Goal: Task Accomplishment & Management: Manage account settings

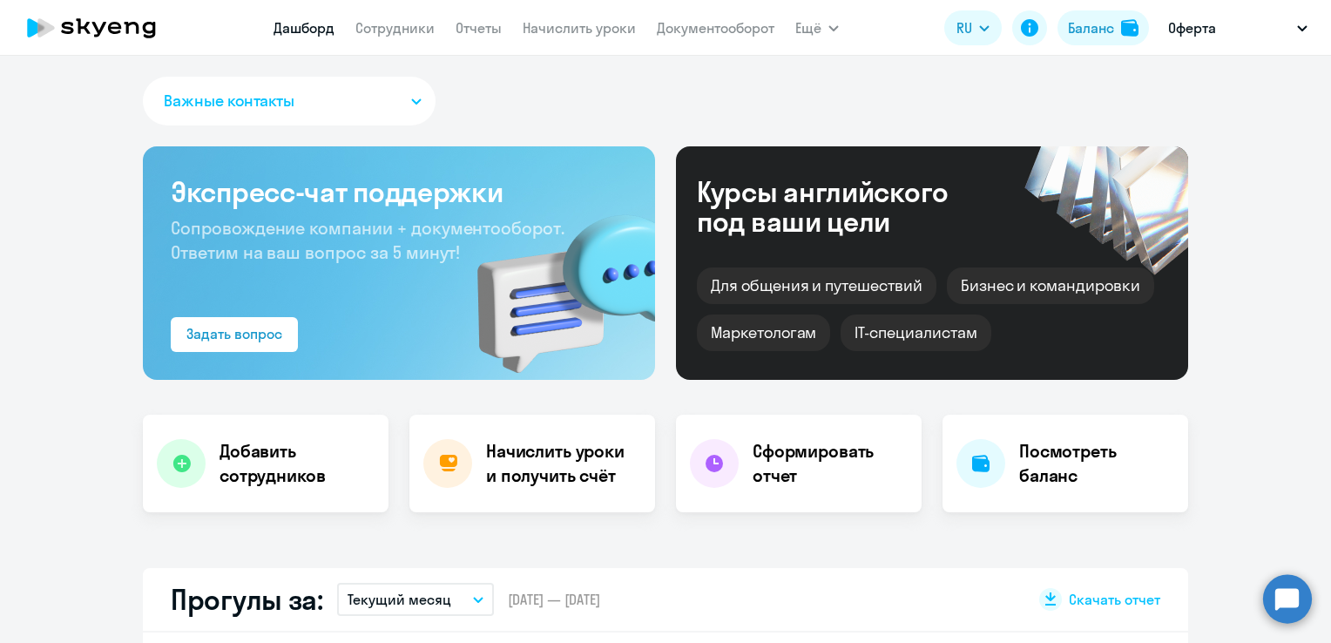
select select "30"
click at [1190, 30] on p "Оферта" at bounding box center [1192, 27] width 48 height 21
click at [1100, 30] on div "Баланс" at bounding box center [1091, 27] width 46 height 21
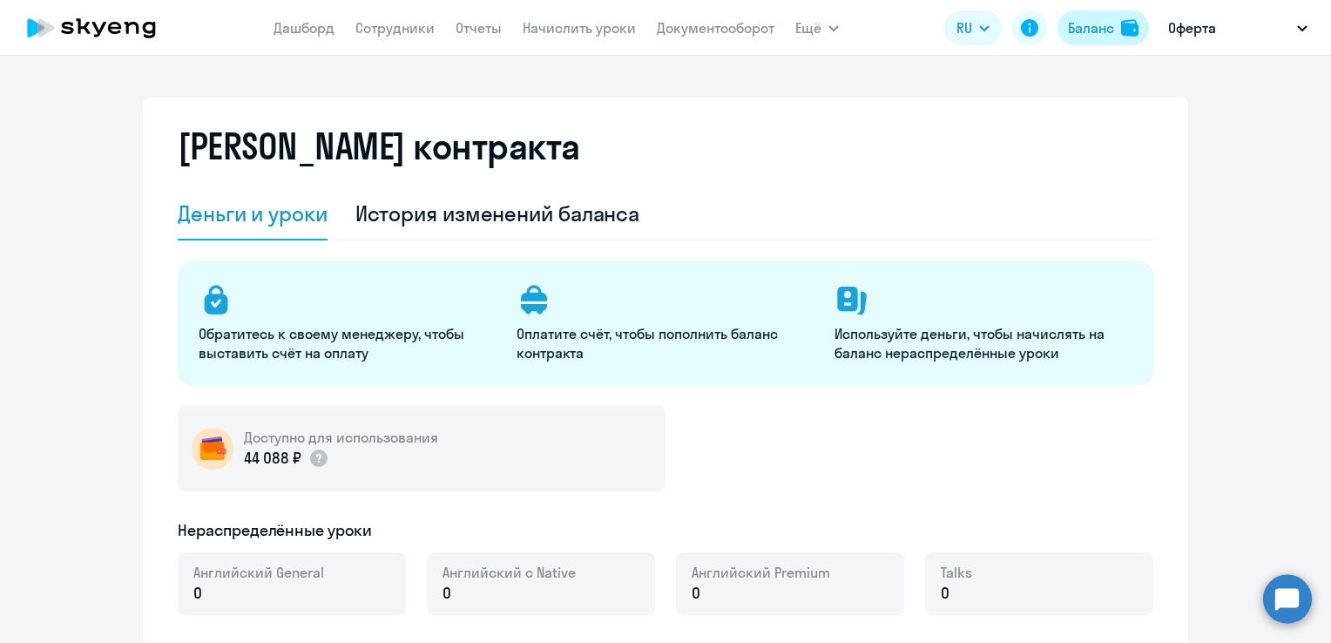
select select "english_adult_not_native_speaker"
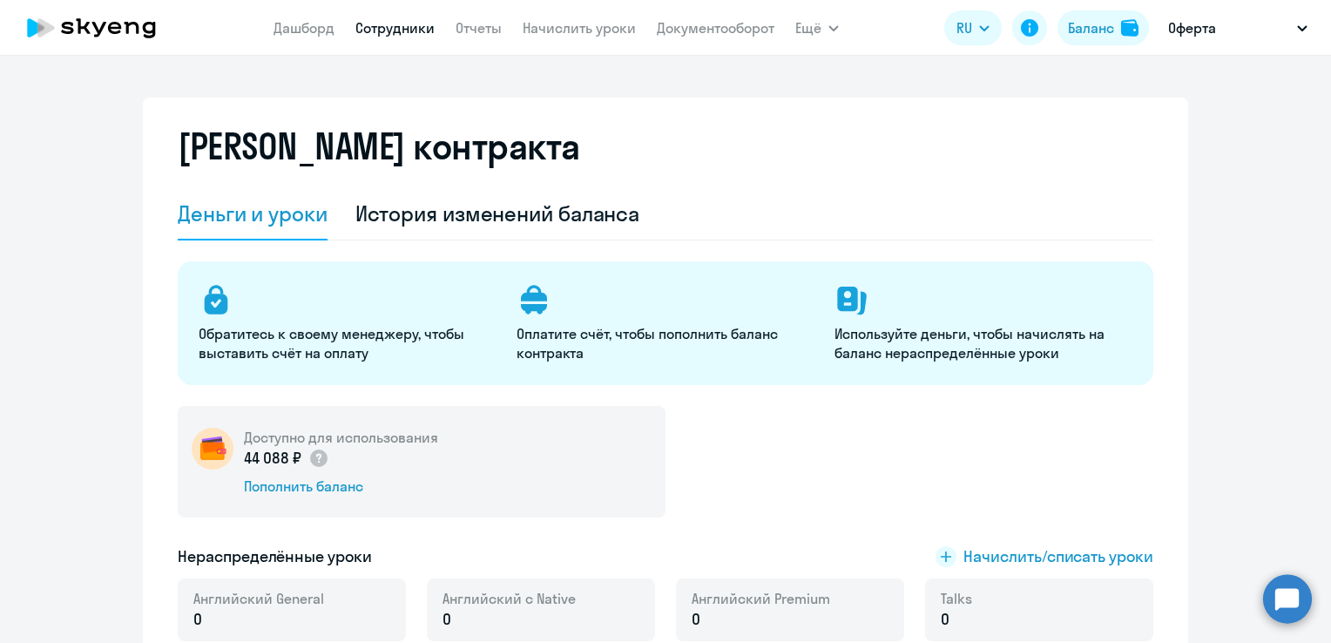
click at [397, 30] on link "Сотрудники" at bounding box center [394, 27] width 79 height 17
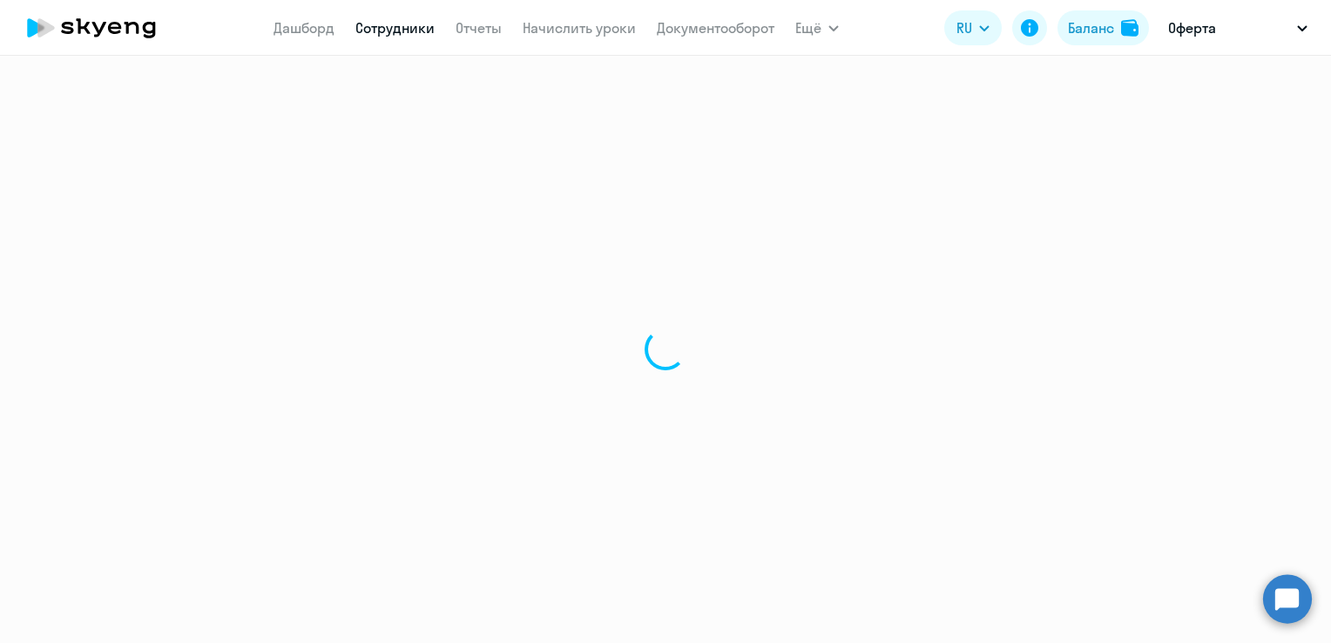
select select "30"
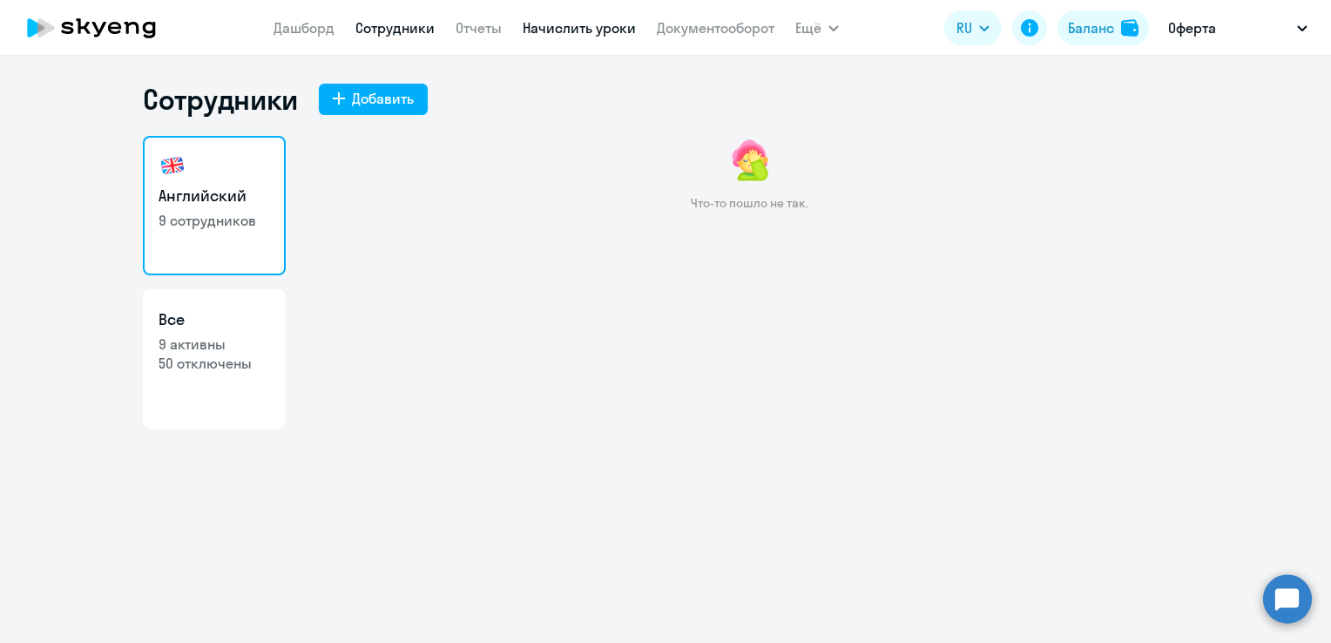
click at [578, 32] on link "Начислить уроки" at bounding box center [579, 27] width 113 height 17
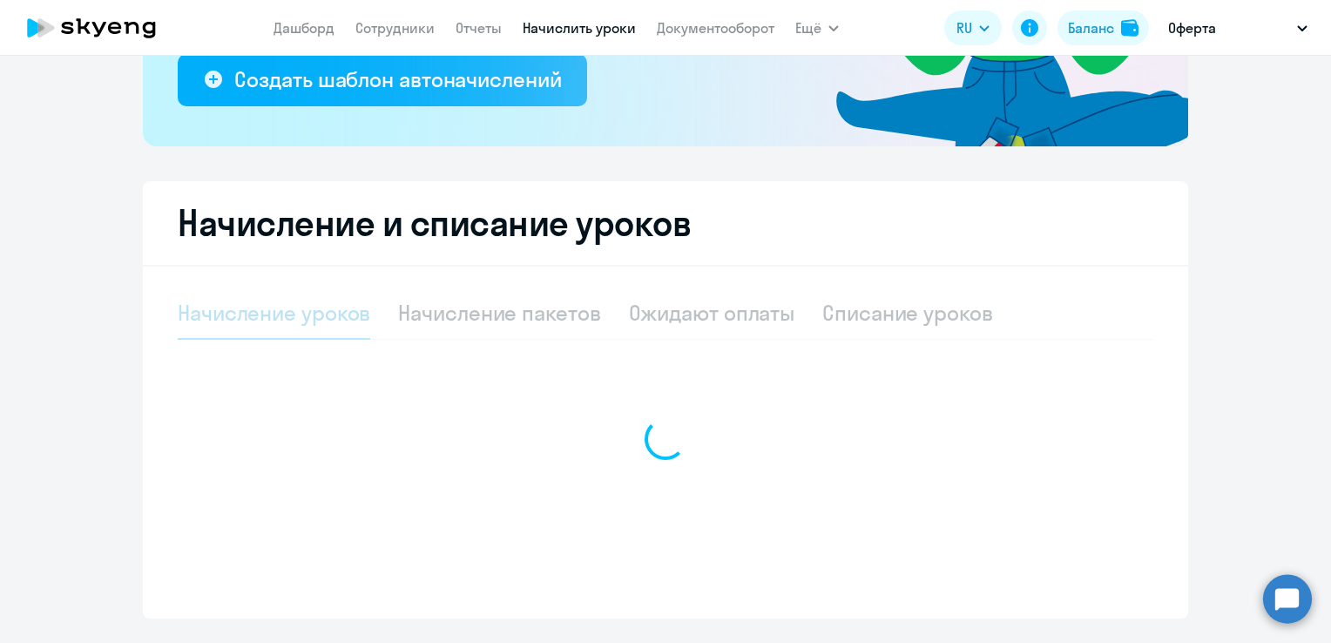
scroll to position [348, 0]
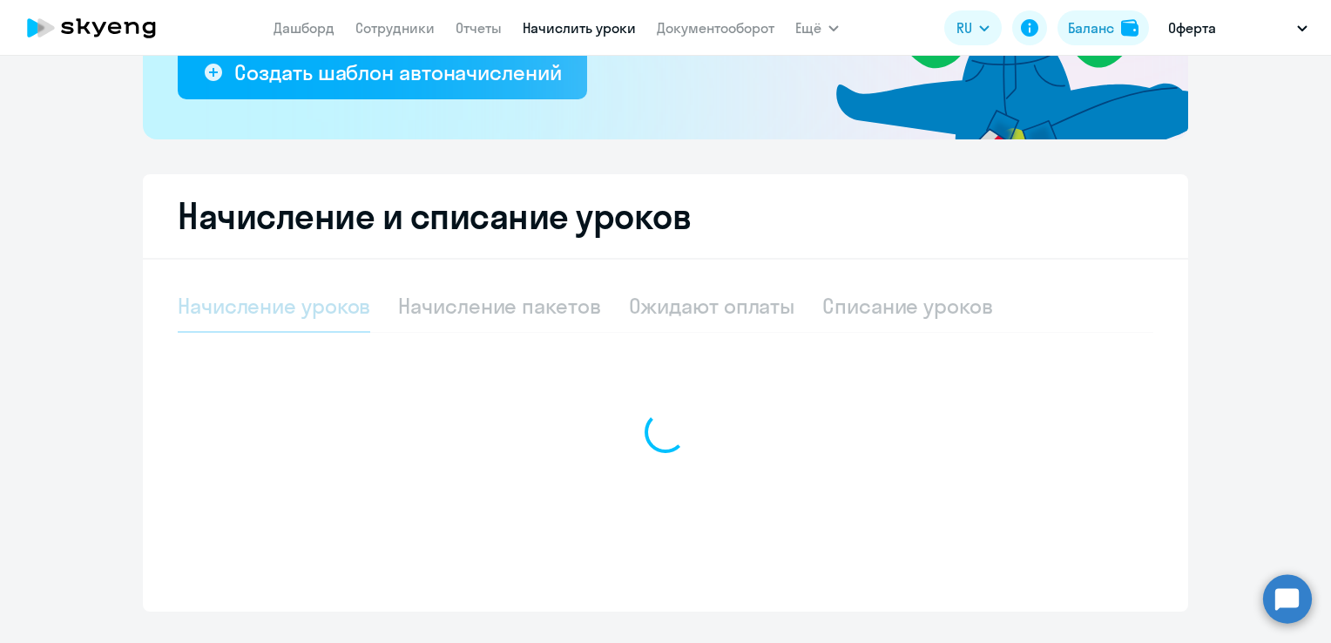
select select "10"
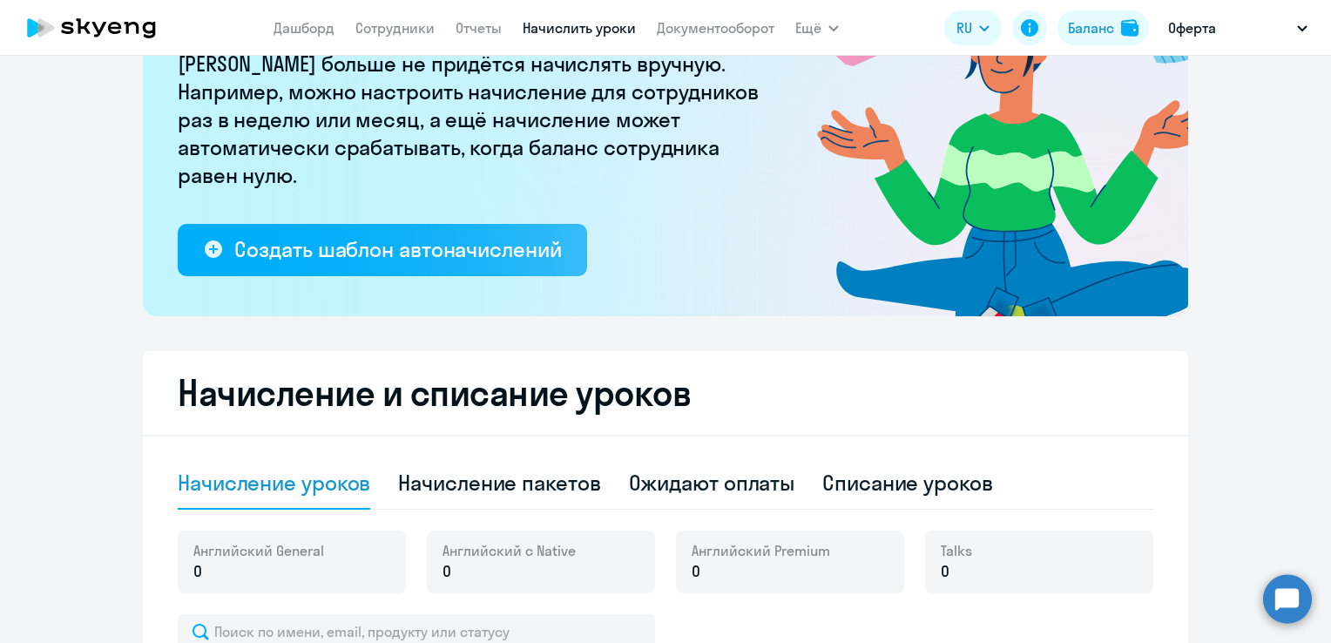
scroll to position [0, 0]
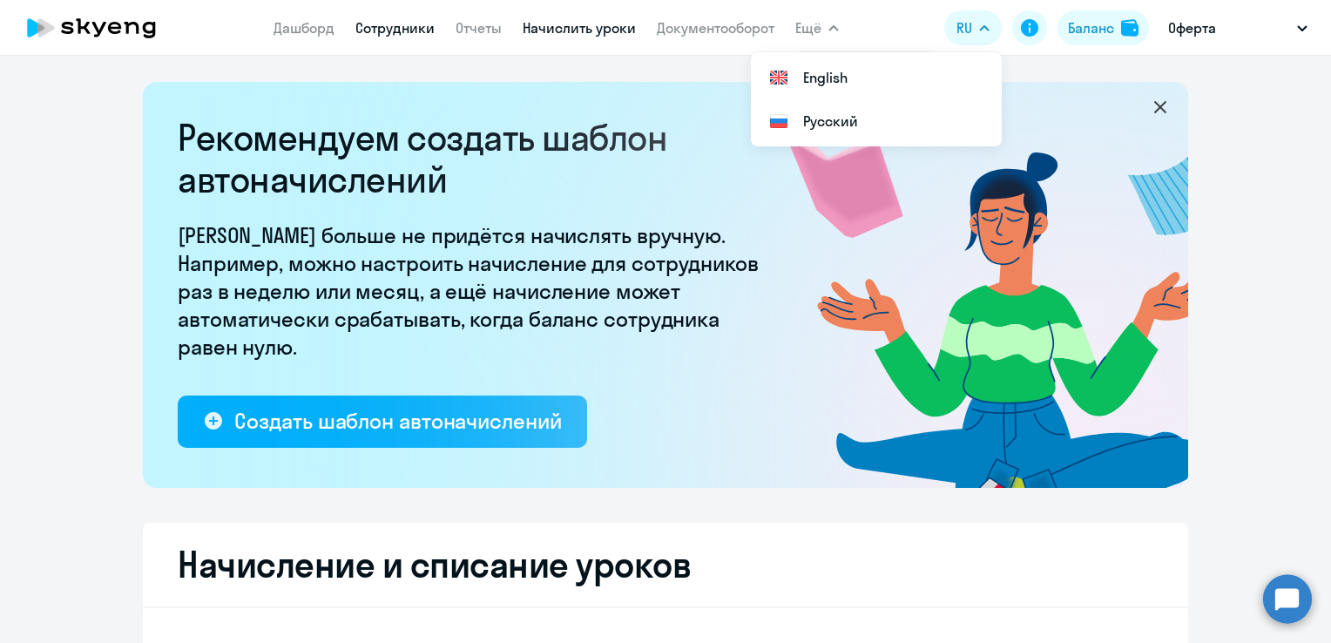
click at [371, 28] on link "Сотрудники" at bounding box center [394, 27] width 79 height 17
select select "30"
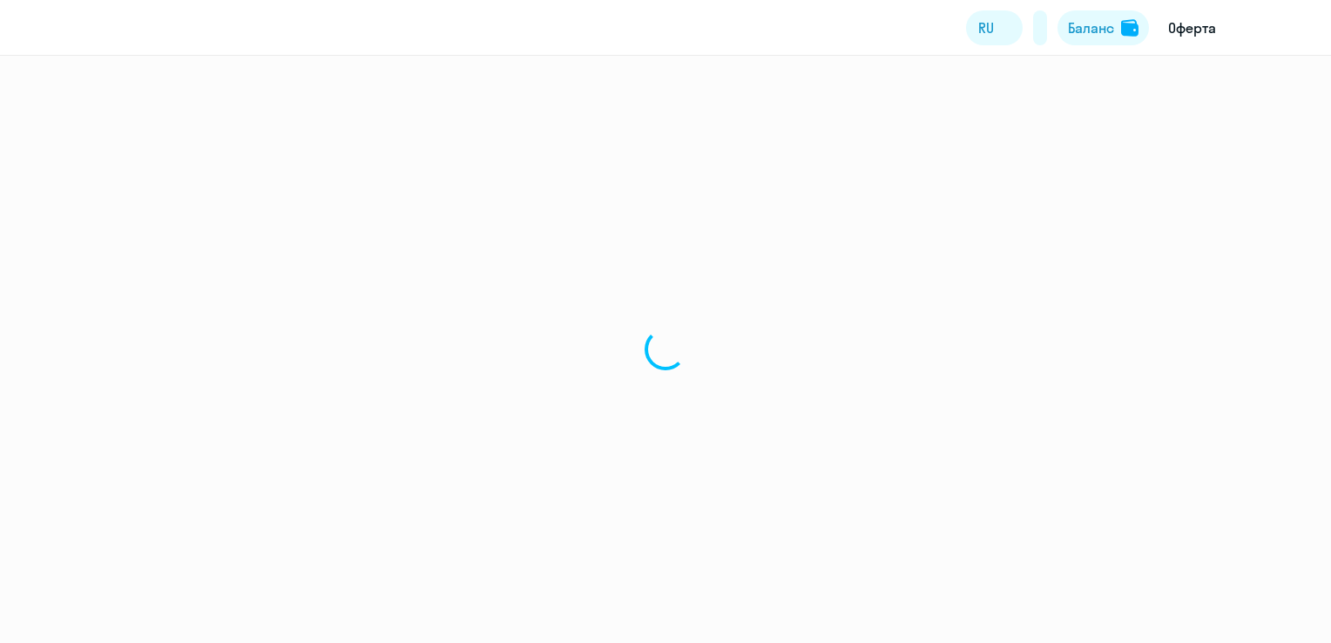
select select "30"
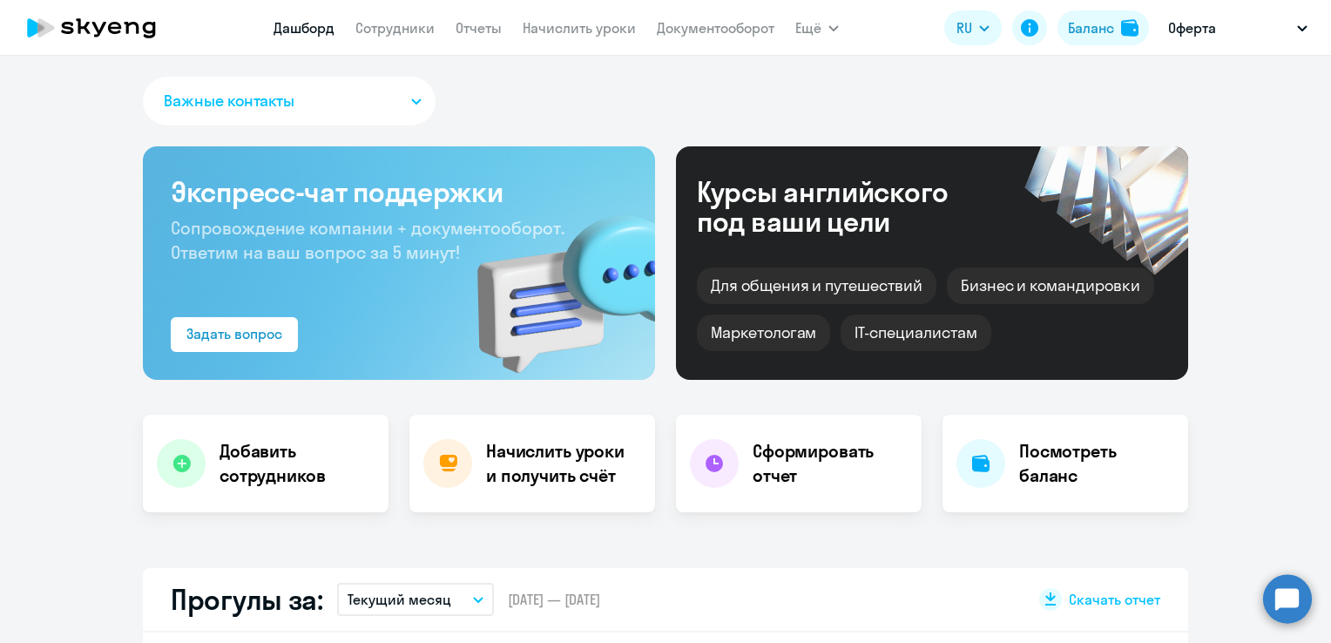
select select "30"
click at [583, 469] on h4 "Начислить уроки и получить счёт" at bounding box center [562, 463] width 152 height 49
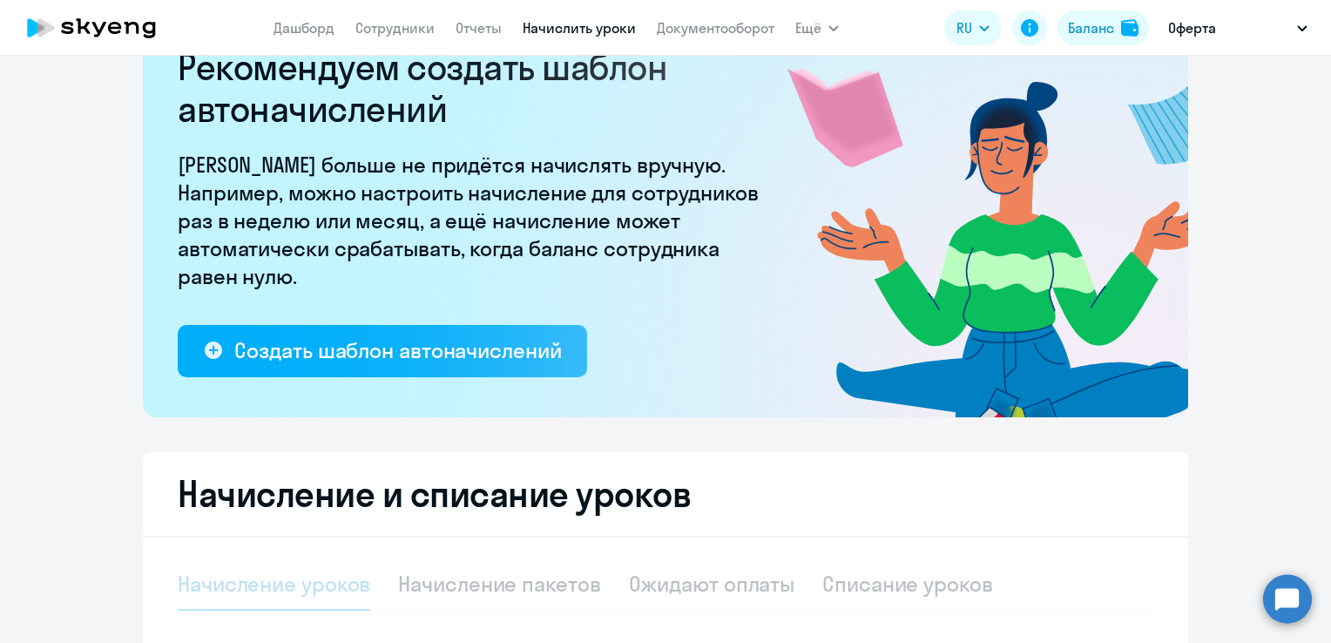
scroll to position [261, 0]
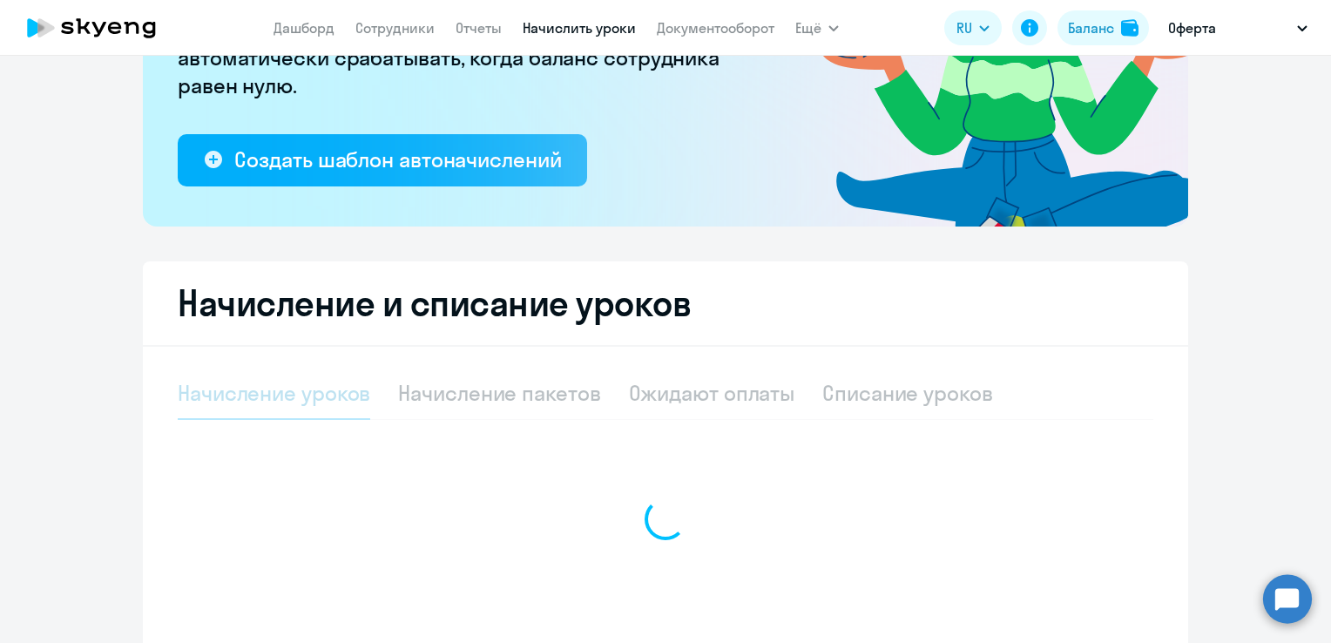
select select "10"
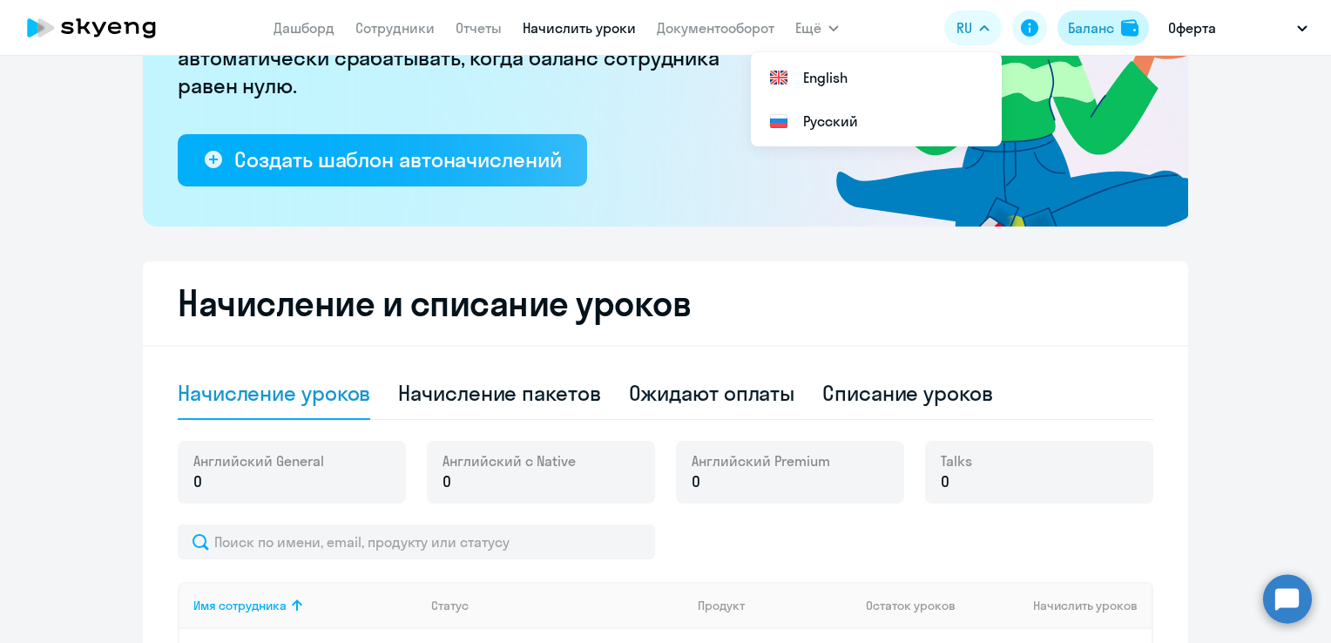
click at [1084, 33] on div "Баланс" at bounding box center [1091, 27] width 46 height 21
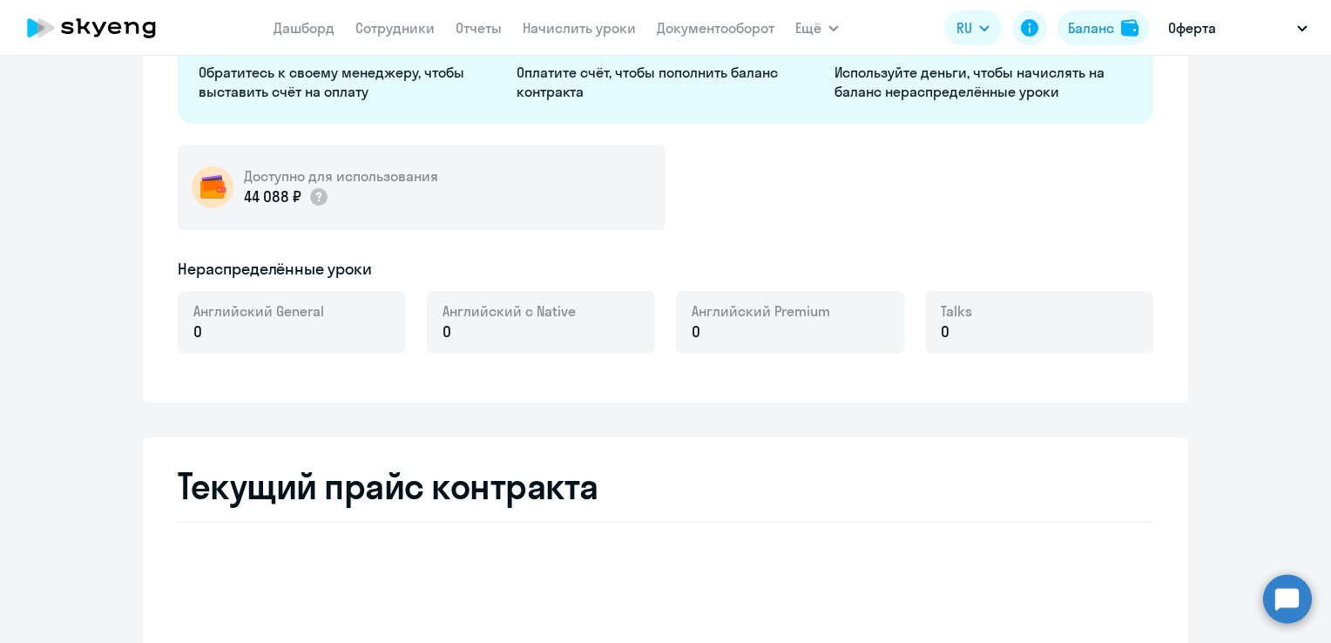
select select "english_adult_not_native_speaker"
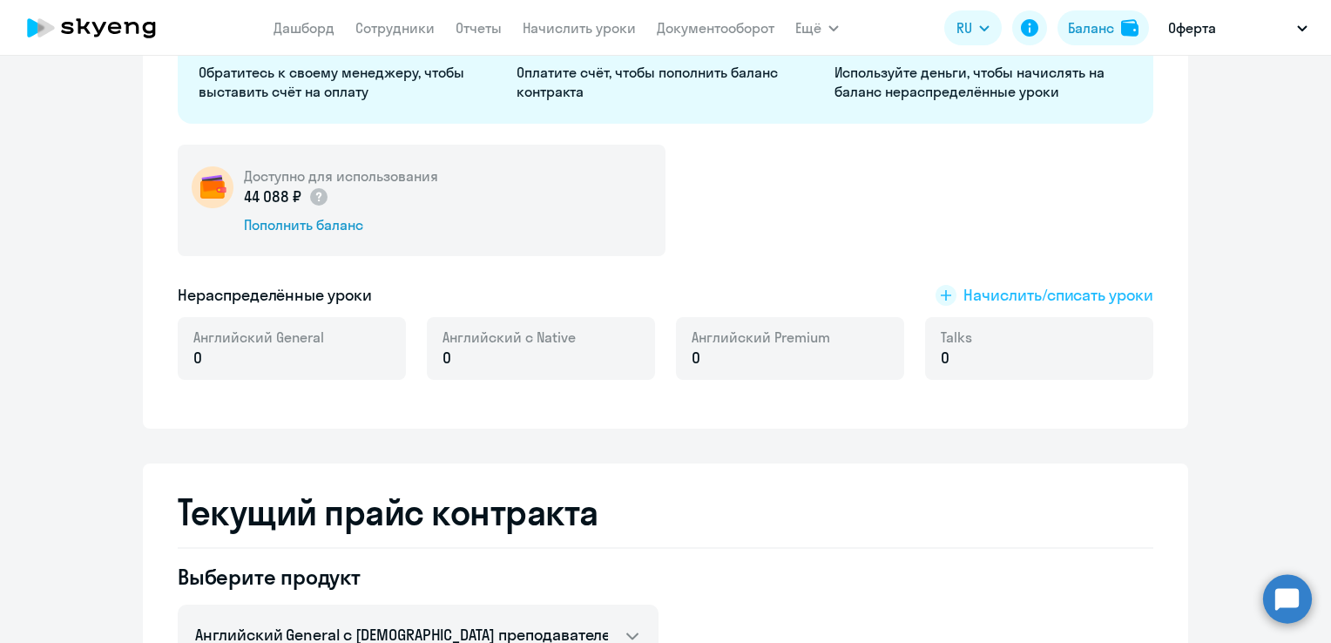
click at [1010, 291] on span "Начислить/списать уроки" at bounding box center [1058, 295] width 190 height 23
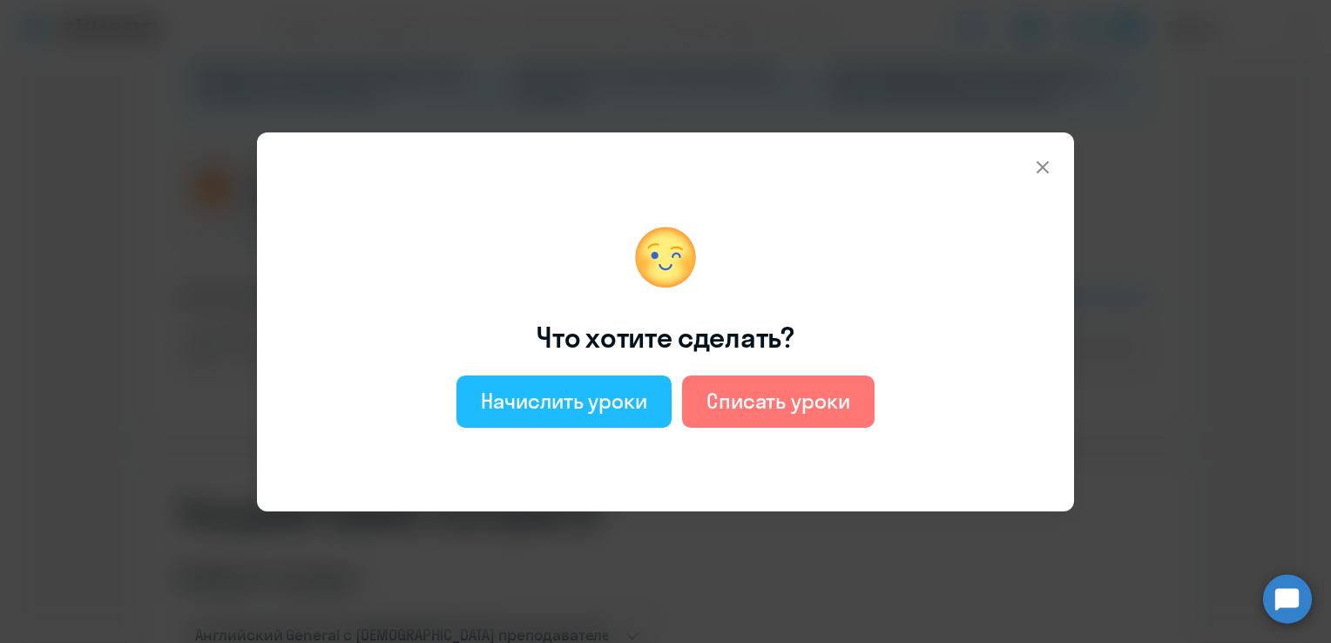
click at [564, 405] on div "Начислить уроки" at bounding box center [564, 401] width 166 height 28
select select "english_adult_not_native_speaker"
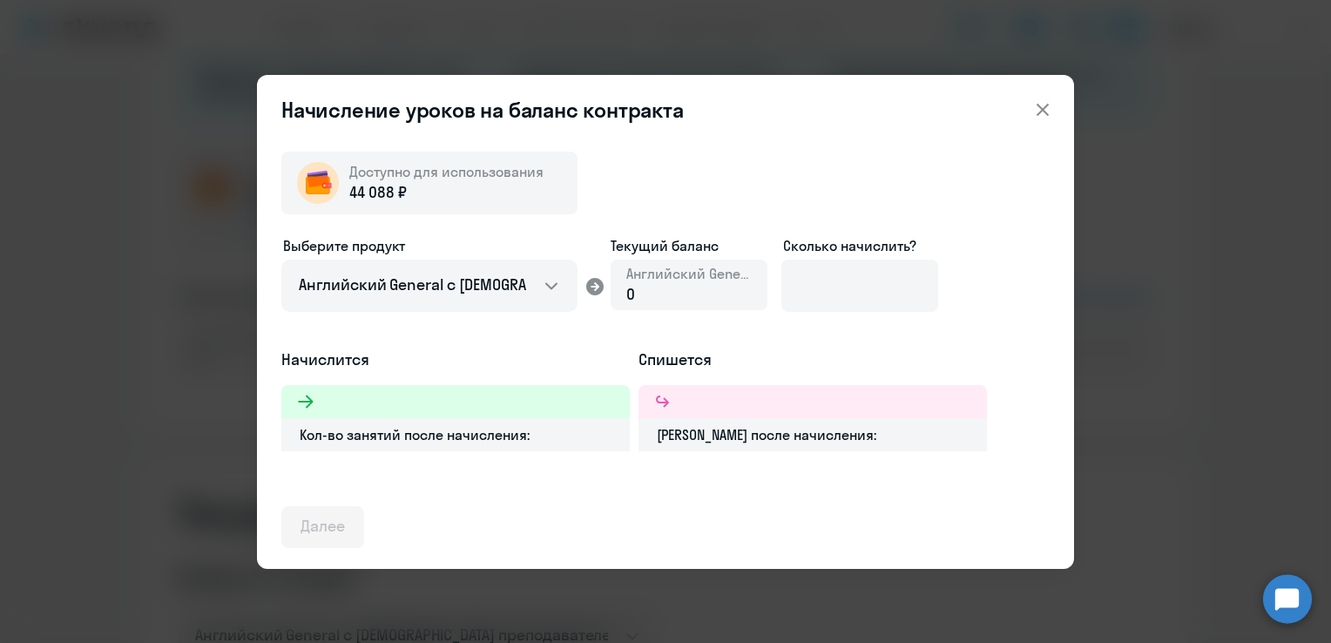
click at [659, 293] on div "0" at bounding box center [688, 294] width 125 height 23
click at [840, 290] on input at bounding box center [859, 286] width 157 height 52
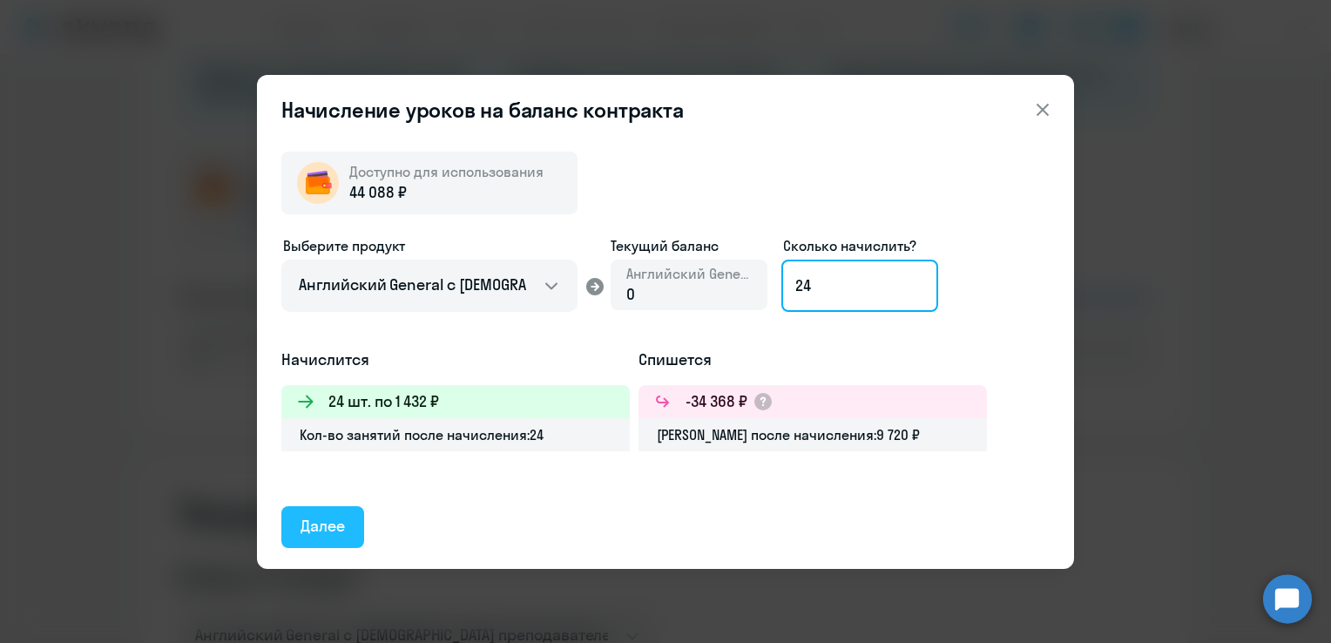
type input "24"
click at [354, 529] on button "Далее" at bounding box center [322, 527] width 83 height 42
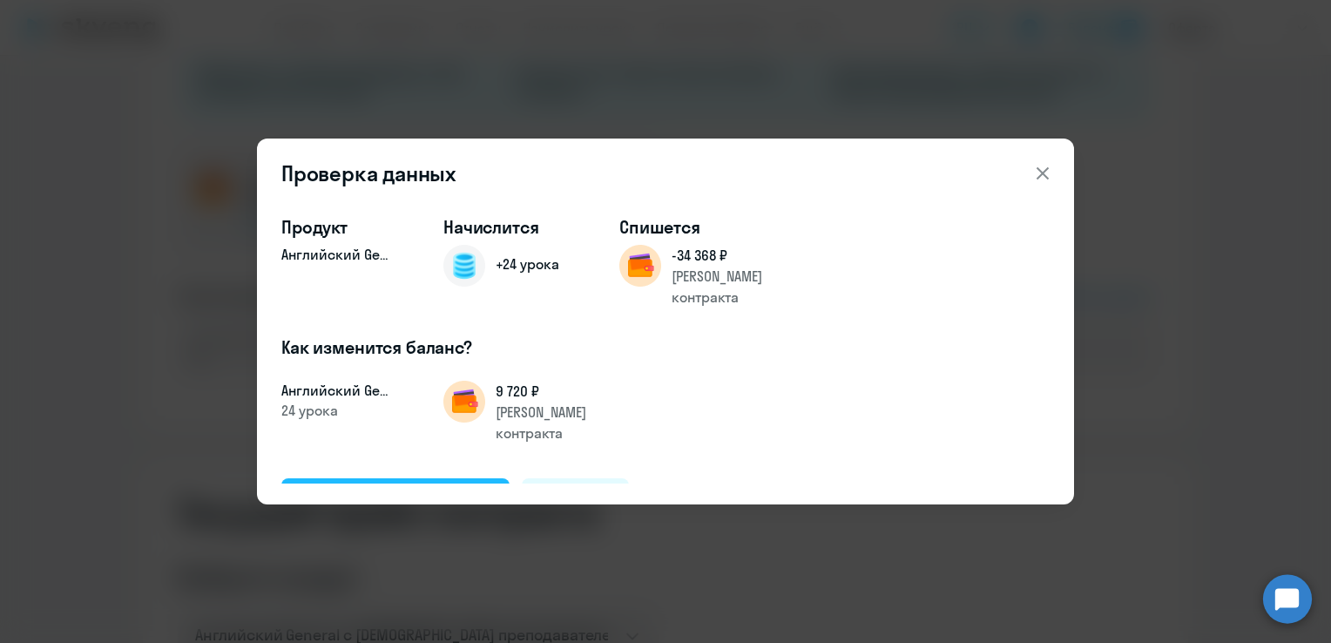
click at [449, 478] on button "Подтвердить и начислить" at bounding box center [395, 499] width 228 height 42
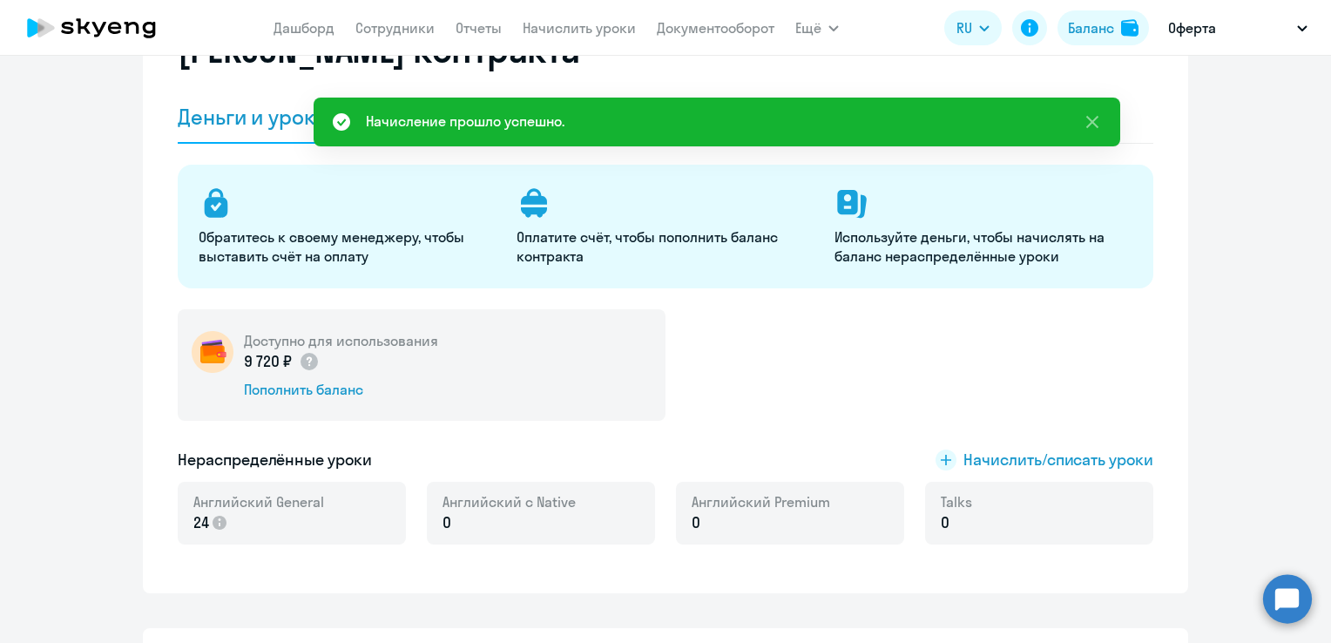
scroll to position [87, 0]
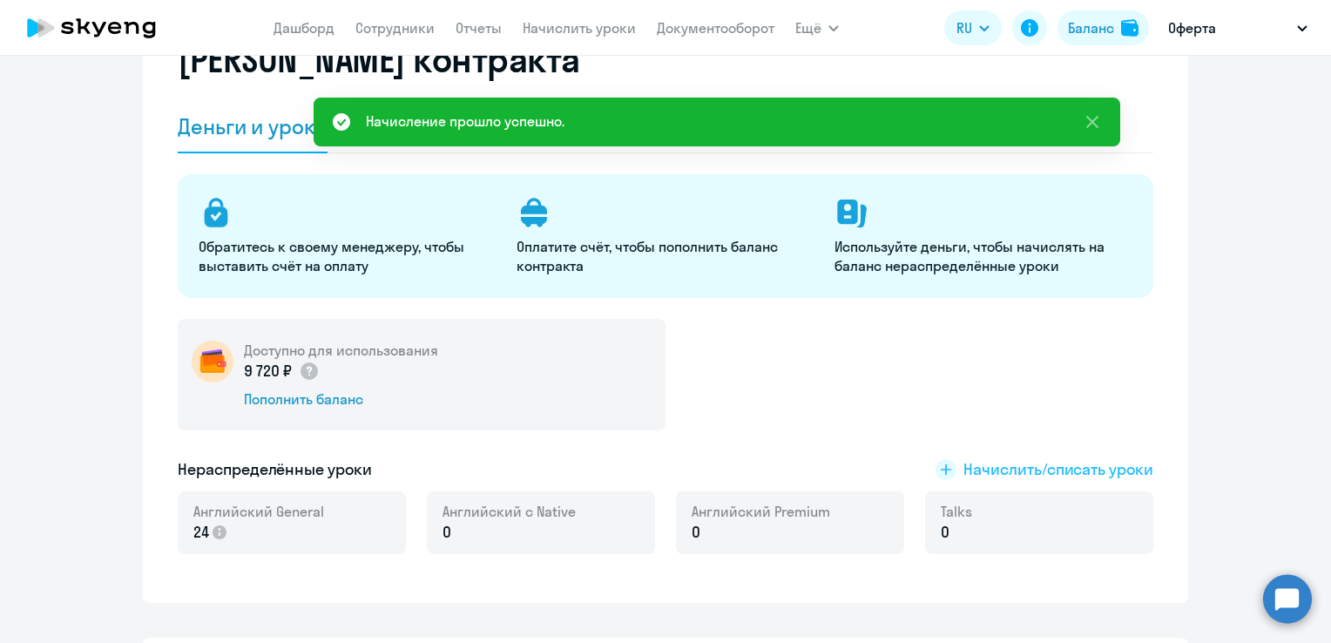
click at [1049, 468] on span "Начислить/списать уроки" at bounding box center [1058, 469] width 190 height 23
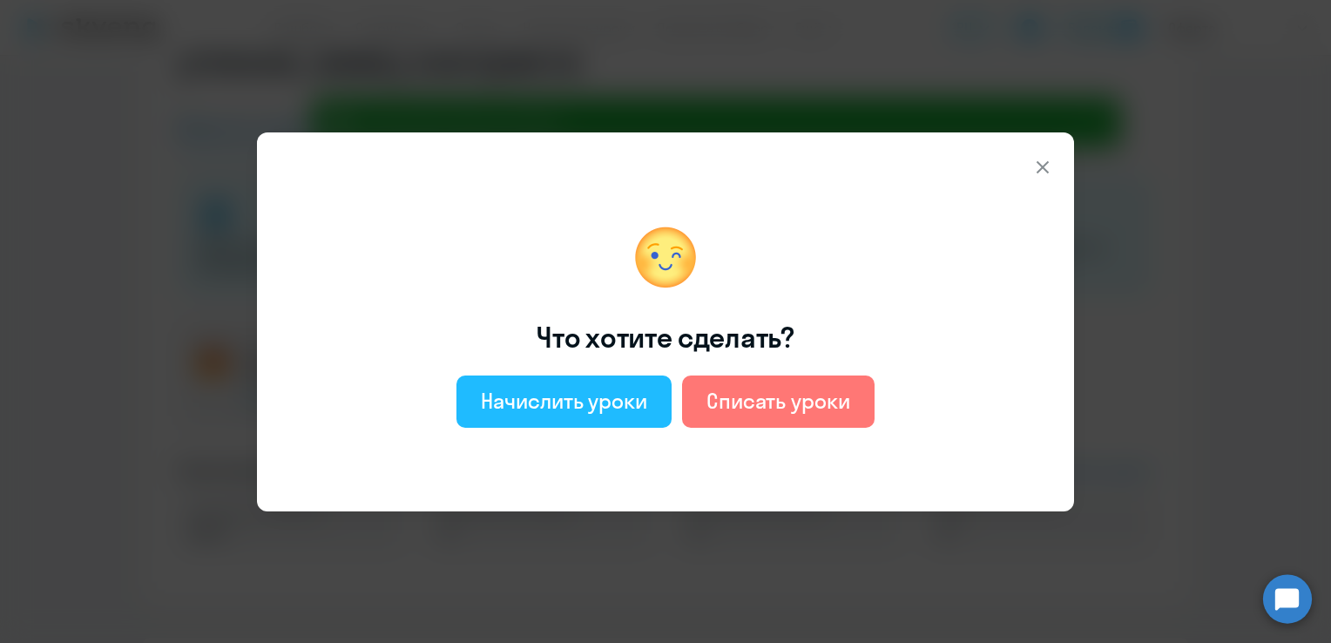
click at [596, 399] on div "Начислить уроки" at bounding box center [564, 401] width 166 height 28
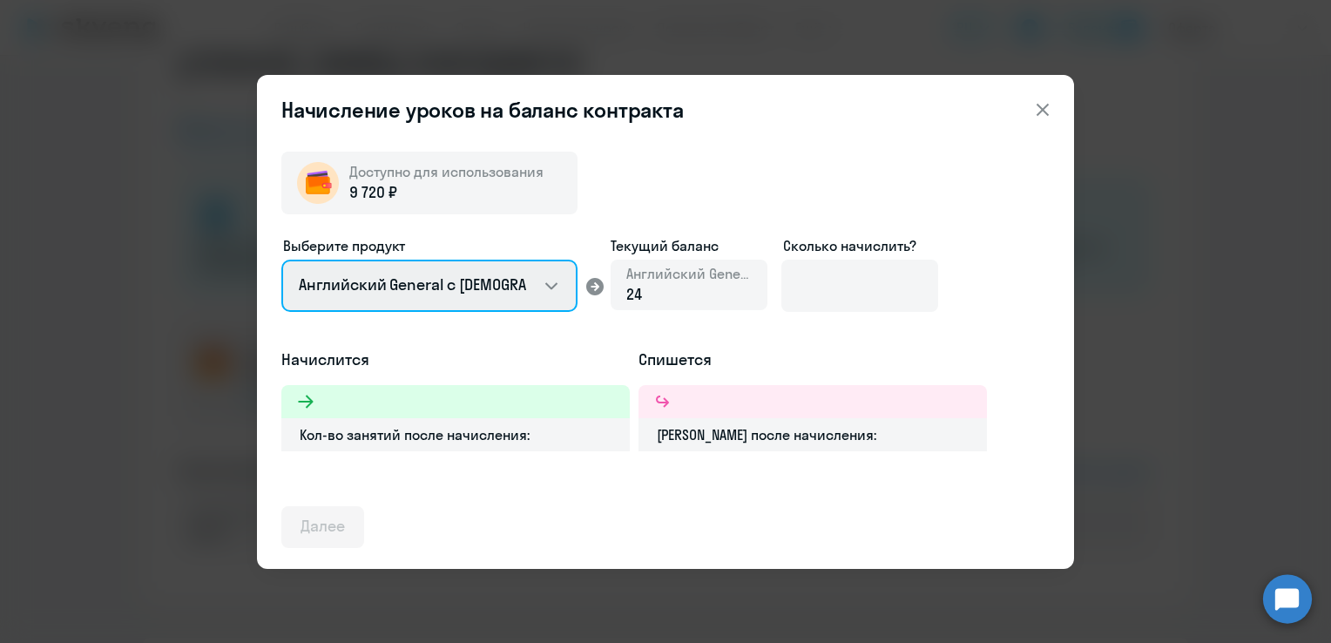
click at [544, 286] on select "Английский General с русскоговорящим преподавателем Английский General с англог…" at bounding box center [429, 286] width 296 height 52
select select "english_adult_not_native_speaker_premium"
click at [281, 260] on select "Английский General с русскоговорящим преподавателем Английский General с англог…" at bounding box center [429, 286] width 296 height 52
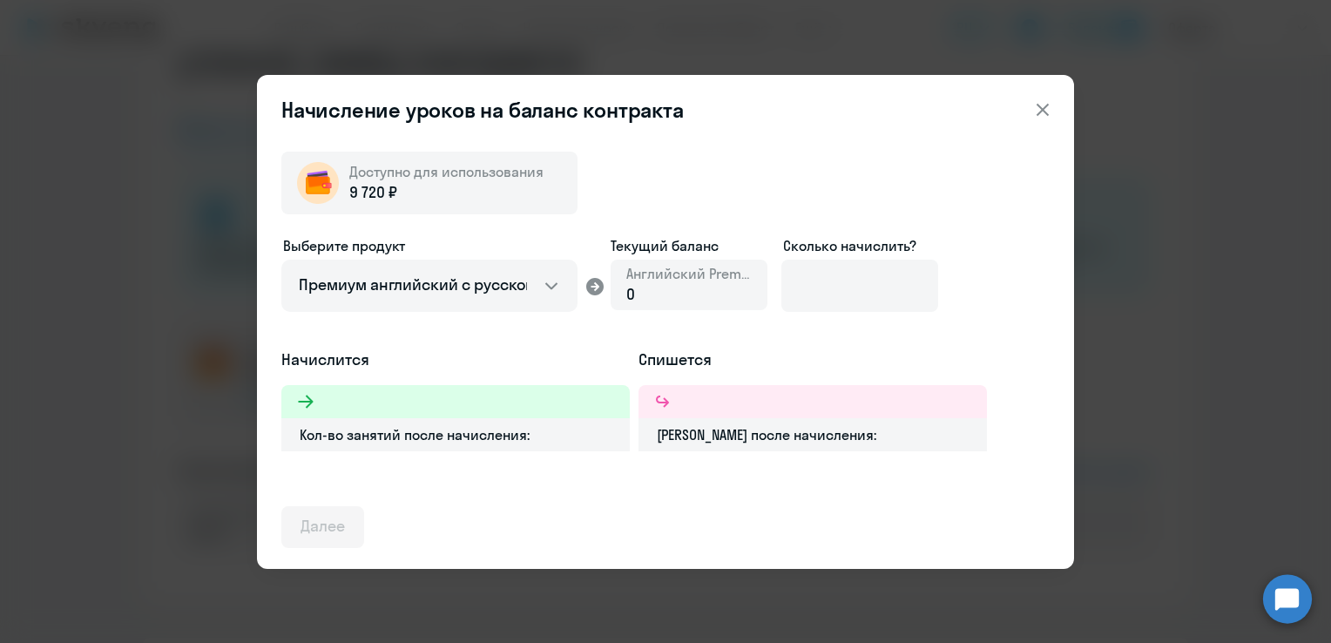
click at [636, 298] on div "0" at bounding box center [688, 294] width 125 height 23
click at [827, 291] on input at bounding box center [859, 286] width 157 height 52
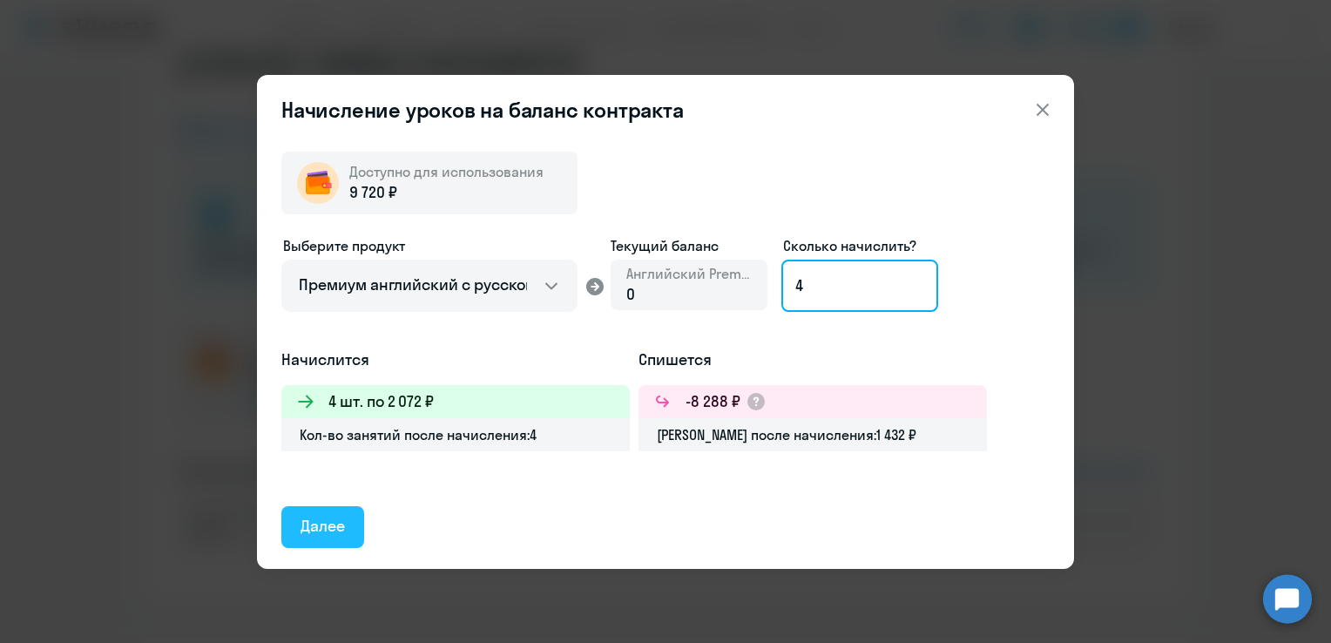
type input "4"
click at [339, 518] on div "Далее" at bounding box center [322, 526] width 44 height 23
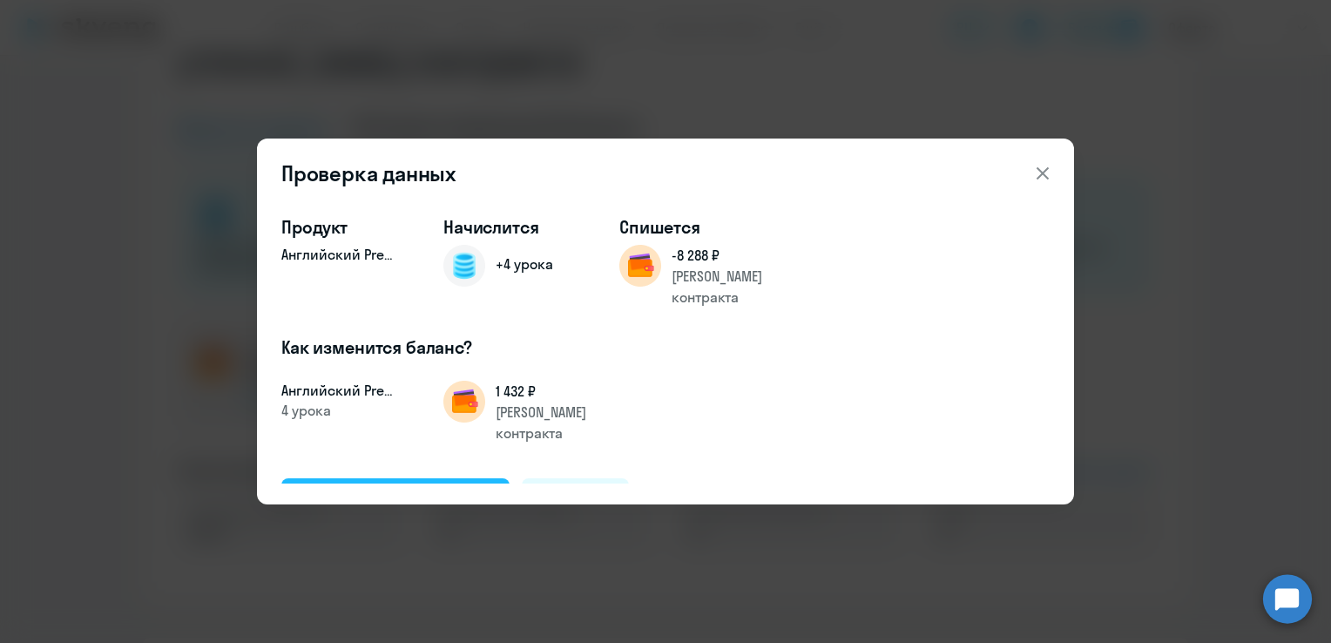
click at [409, 487] on div "Подтвердить и начислить" at bounding box center [395, 498] width 190 height 23
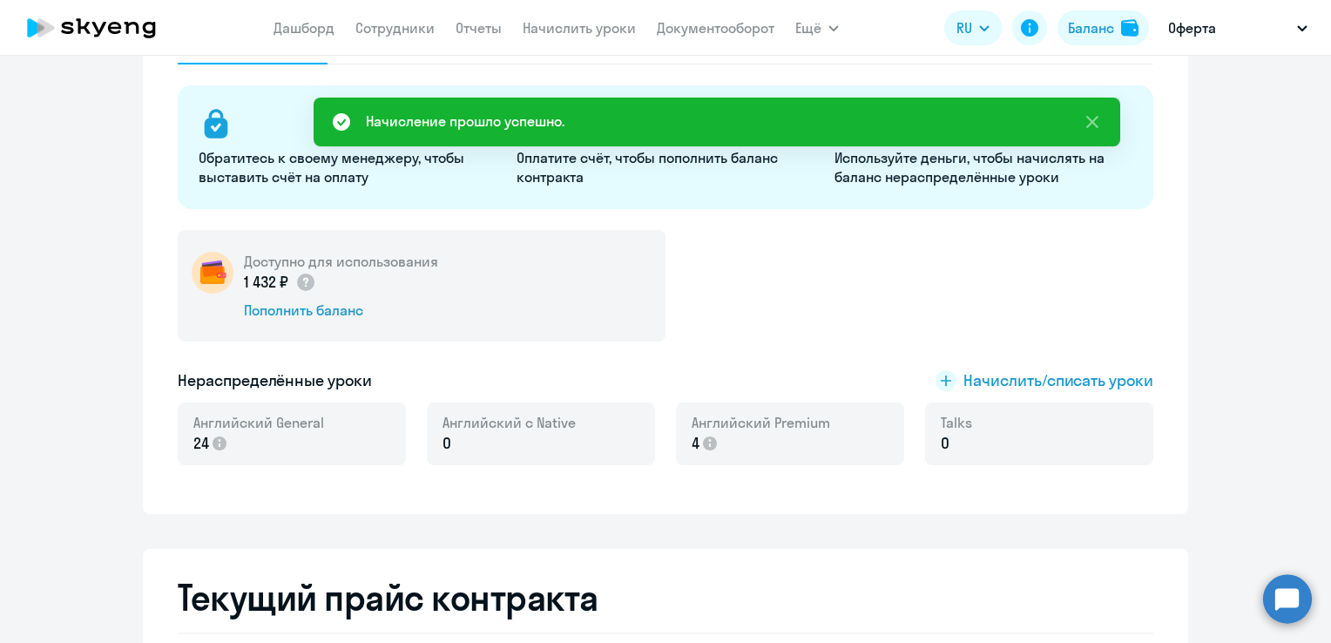
scroll to position [174, 0]
click at [393, 27] on link "Сотрудники" at bounding box center [394, 27] width 79 height 17
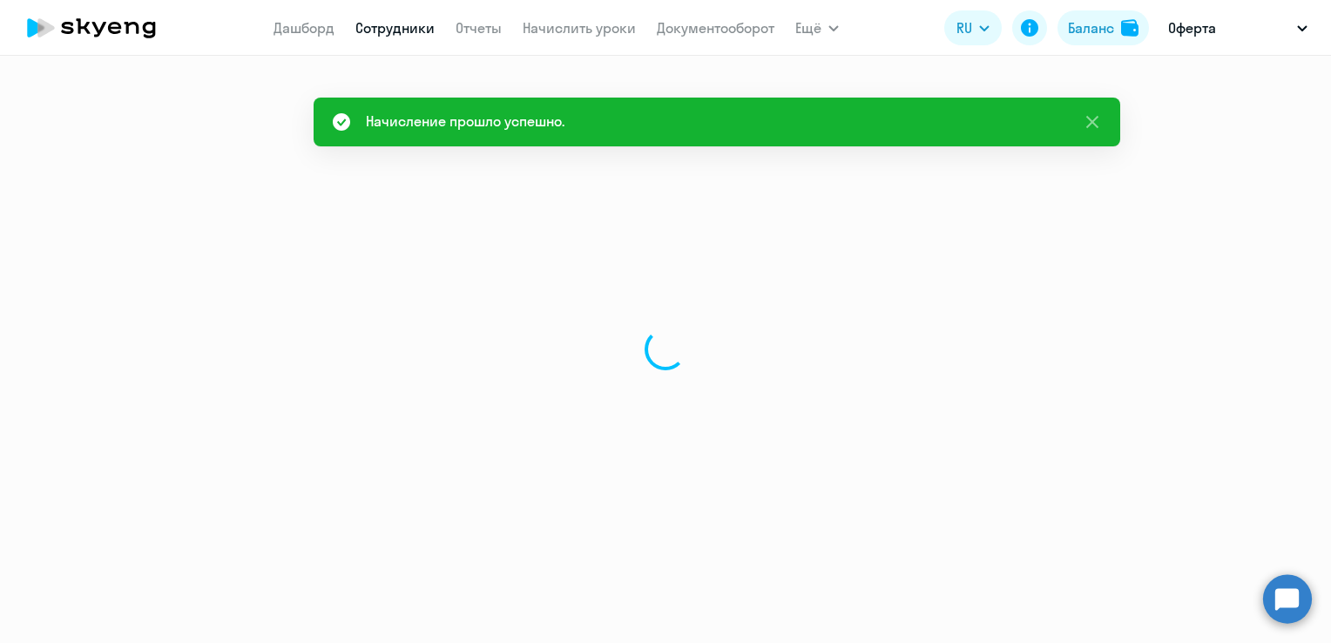
select select "30"
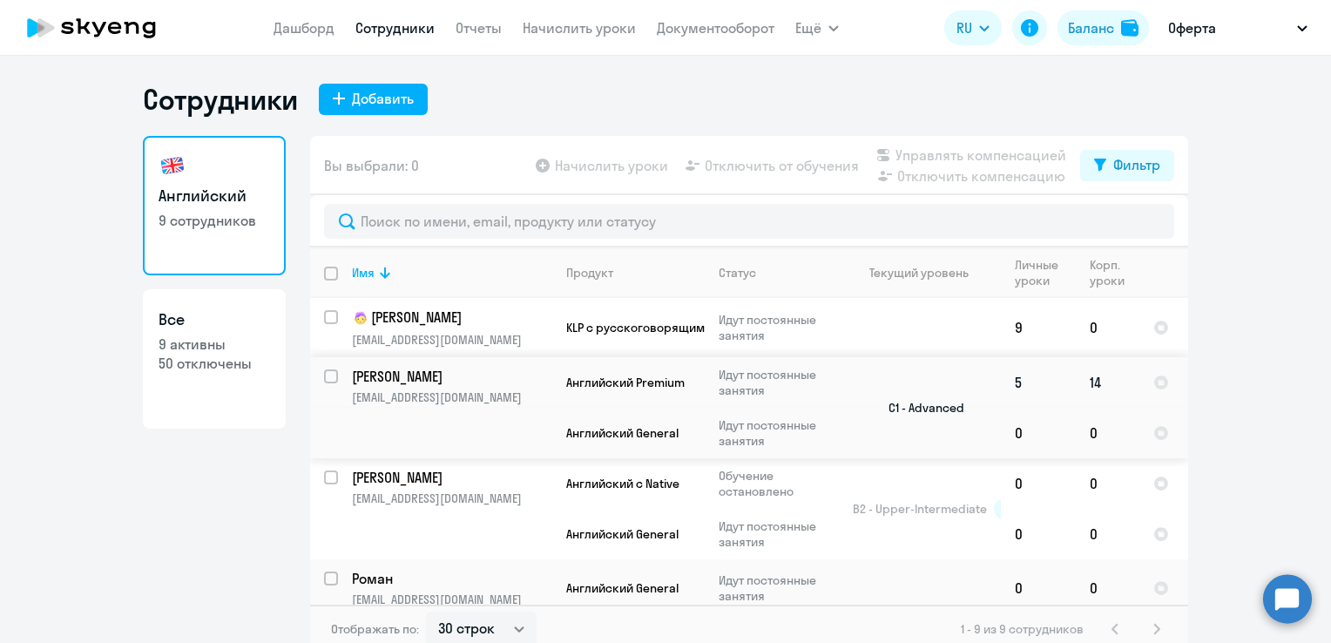
click at [392, 375] on p "[PERSON_NAME]" at bounding box center [450, 376] width 197 height 19
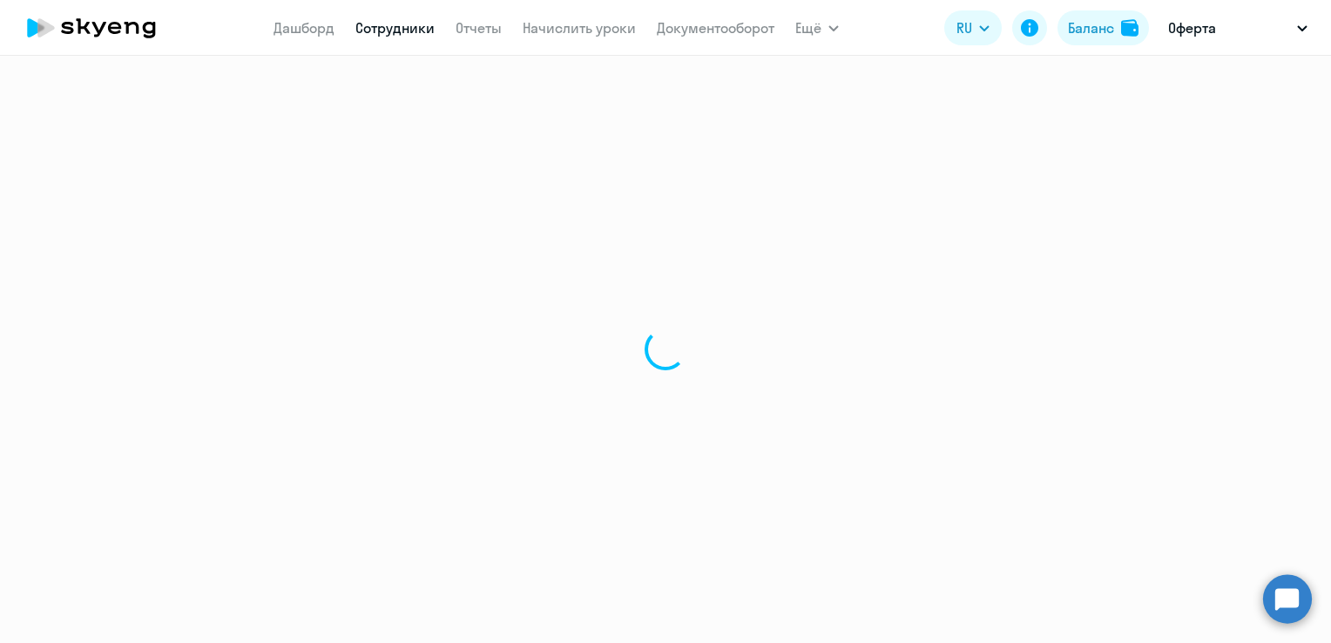
select select "english"
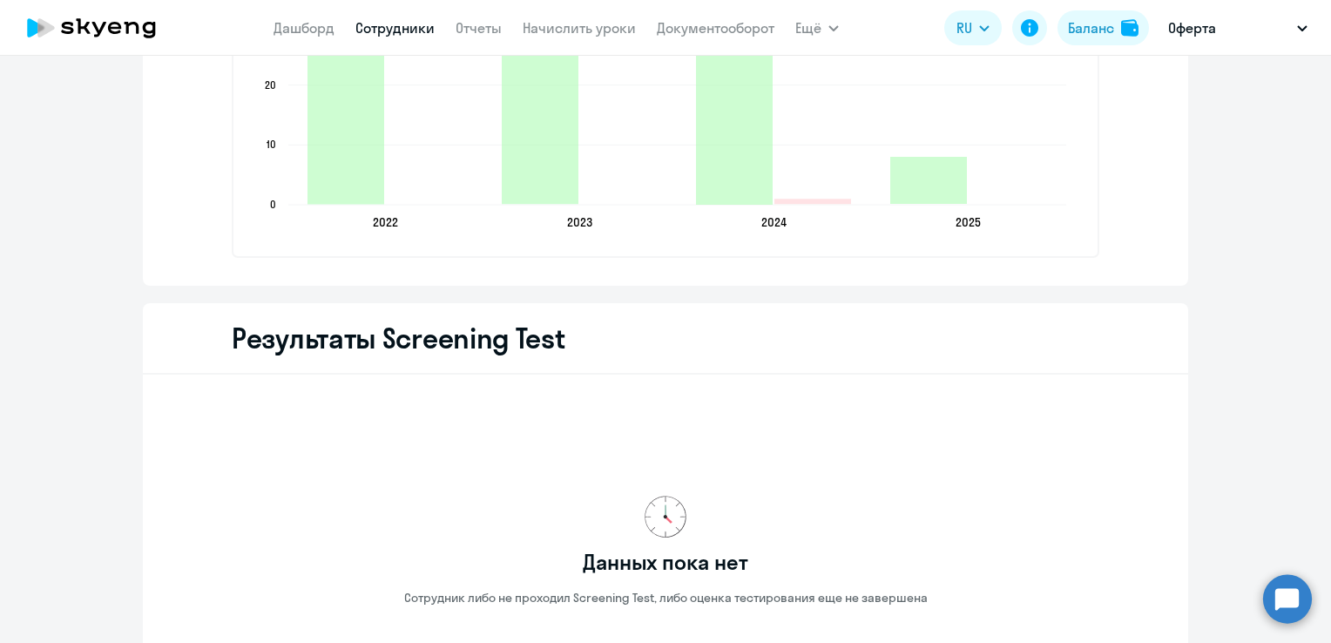
scroll to position [2834, 0]
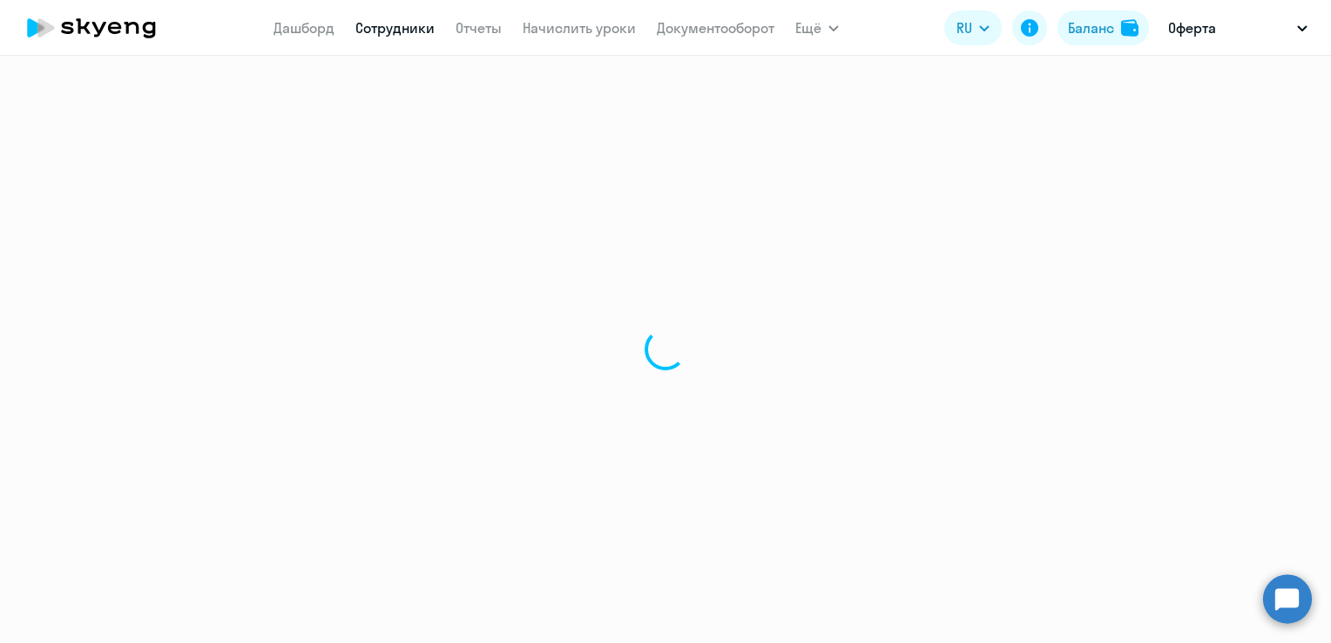
select select "30"
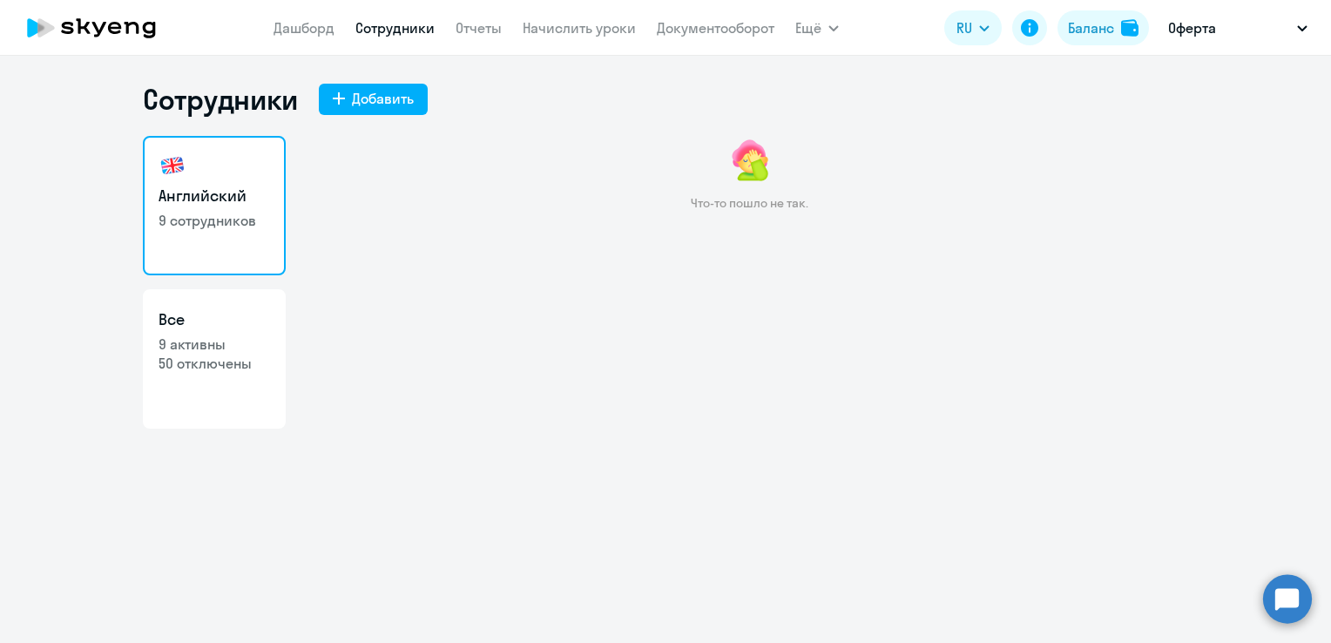
click at [337, 567] on div "Сотрудники Добавить Английский 9 сотрудников Все 9 активны 50 отключены Что-то …" at bounding box center [665, 349] width 1331 height 587
click at [393, 27] on link "Сотрудники" at bounding box center [394, 27] width 79 height 17
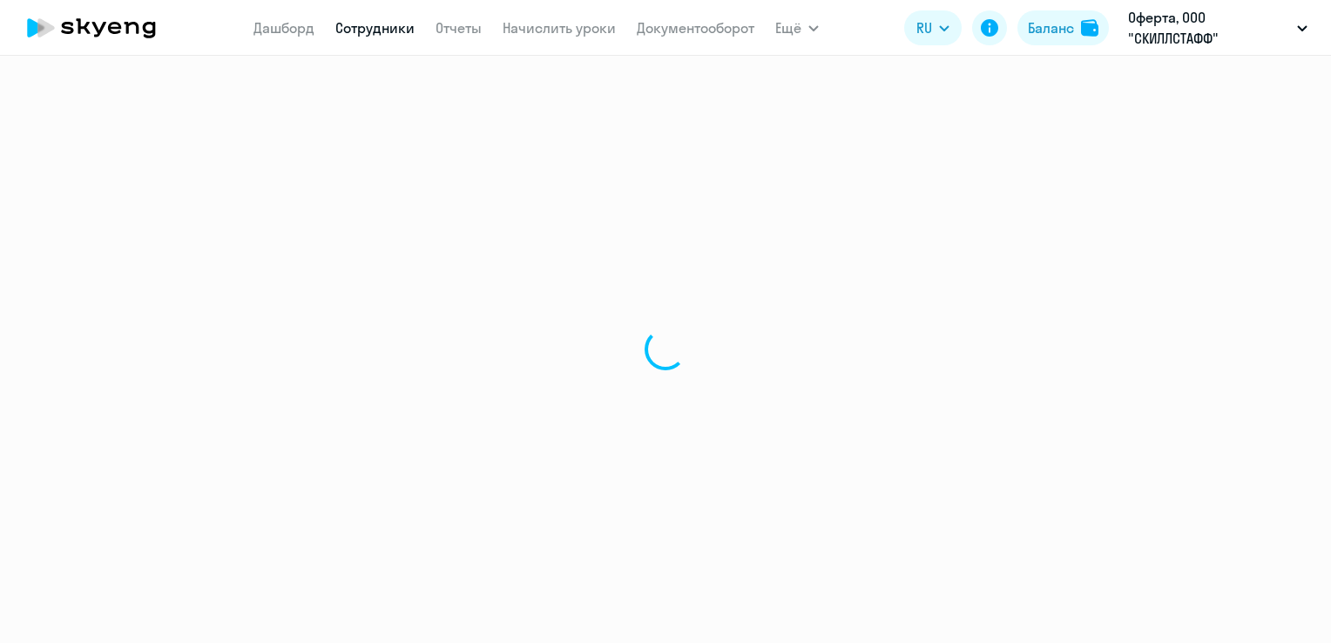
select select "30"
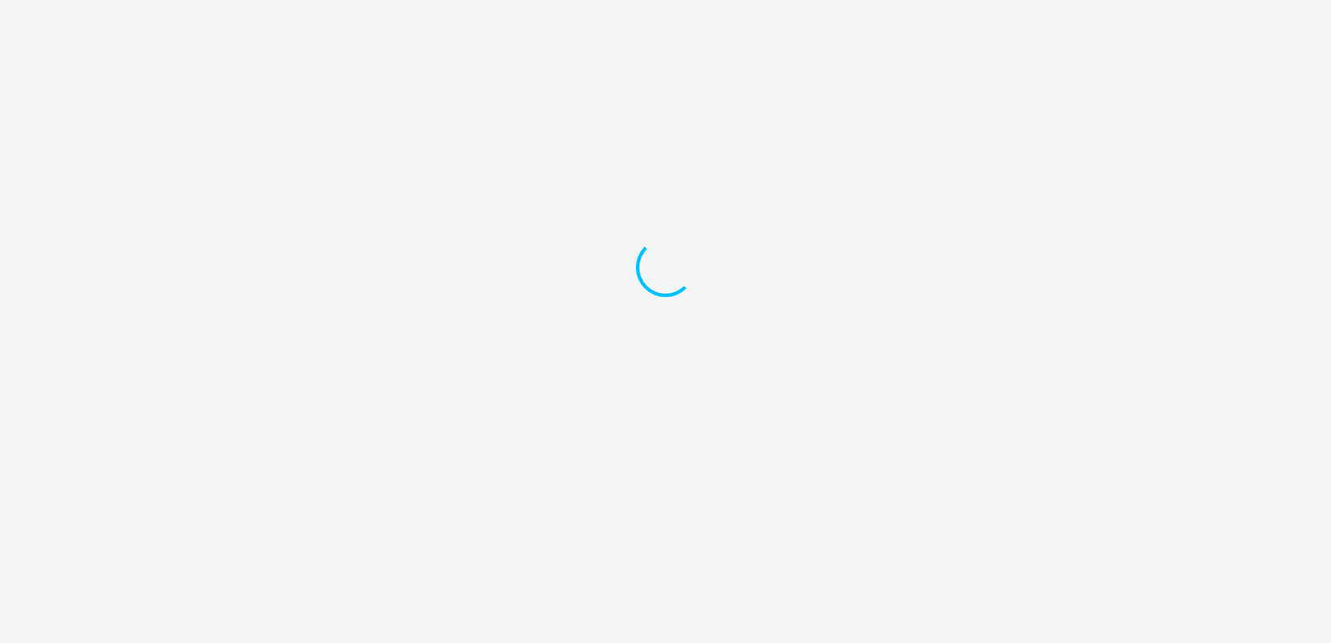
select select "30"
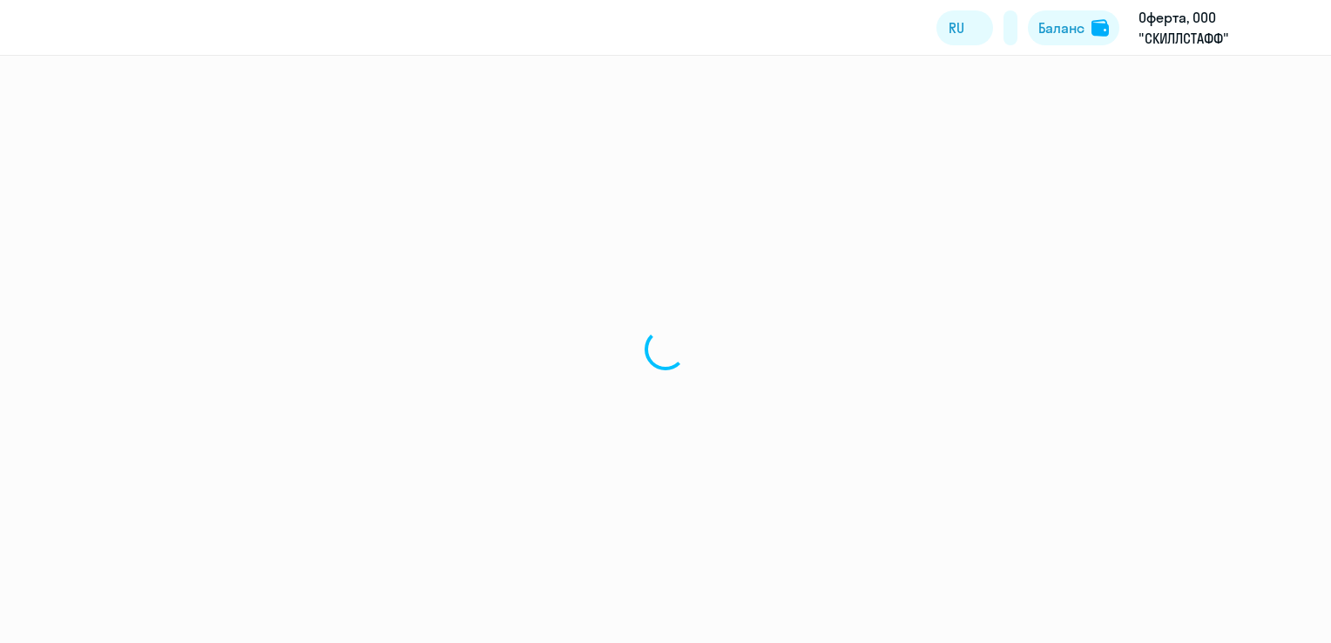
select select "30"
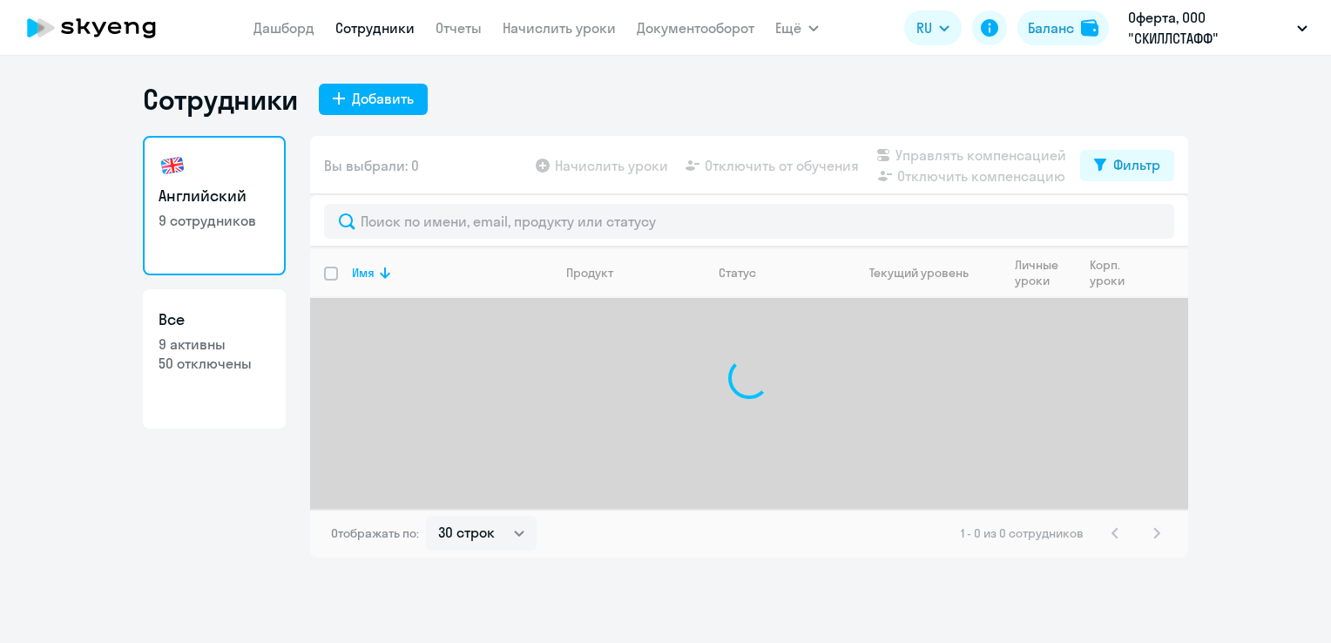
select select "30"
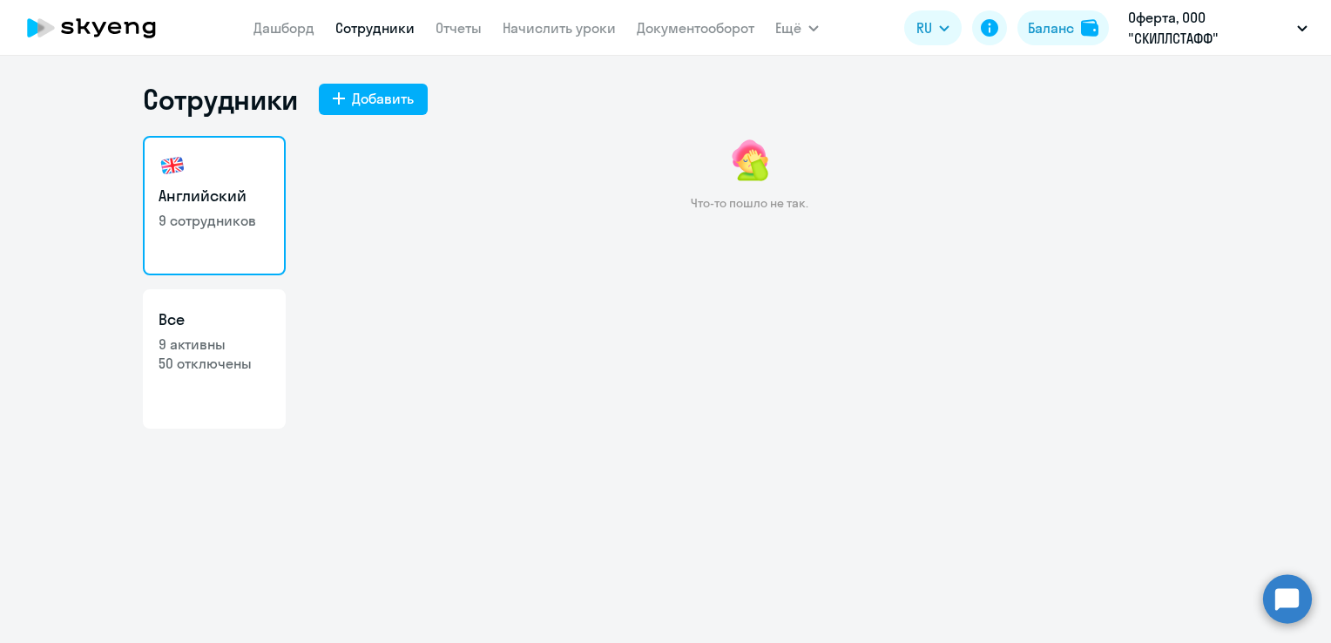
click at [699, 388] on div "Что-то пошло не так." at bounding box center [749, 319] width 878 height 366
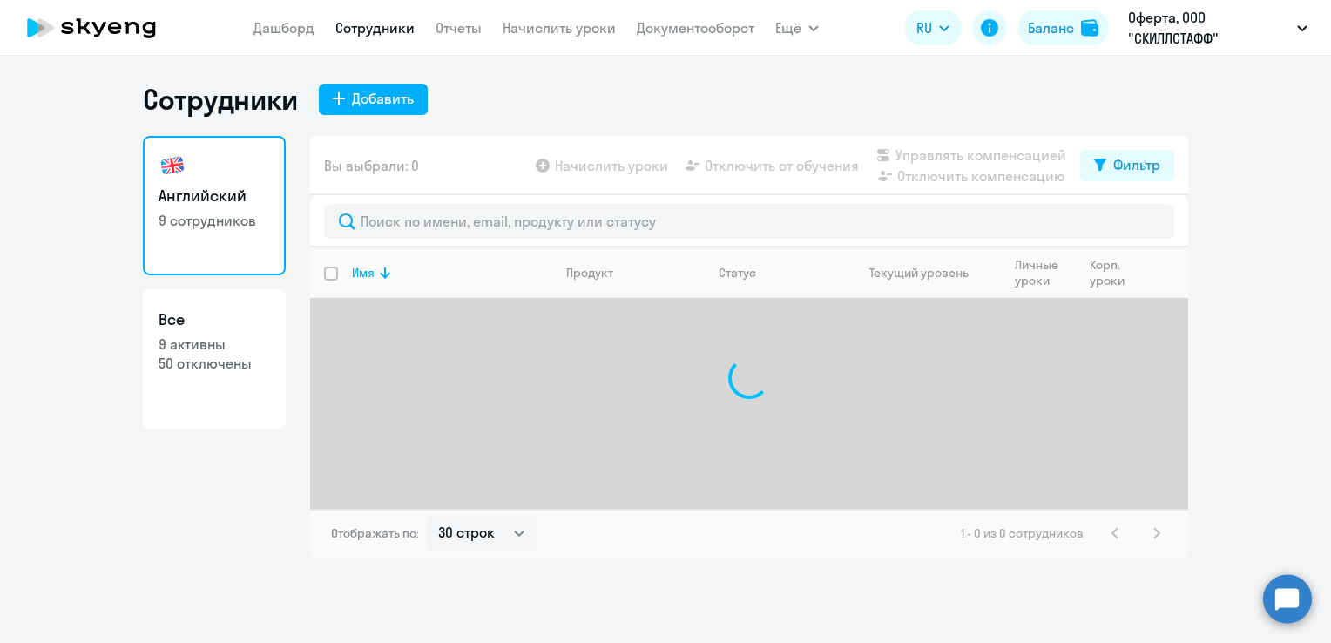
select select "30"
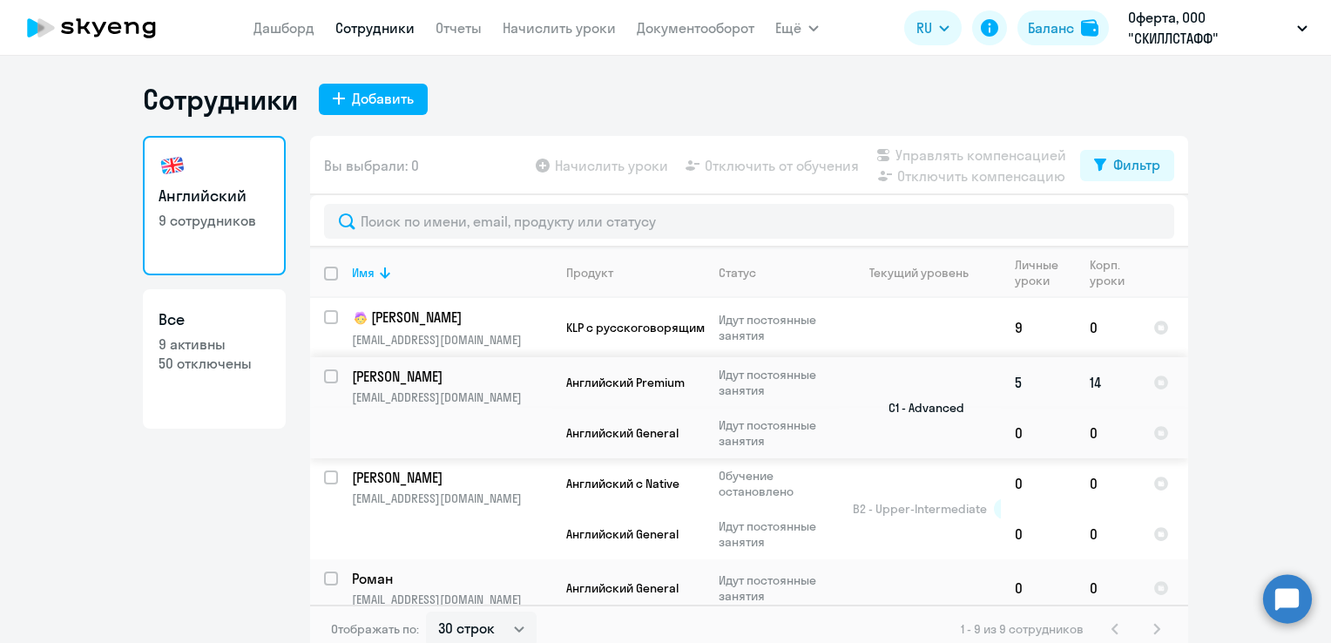
click at [422, 379] on p "[PERSON_NAME]" at bounding box center [450, 376] width 197 height 19
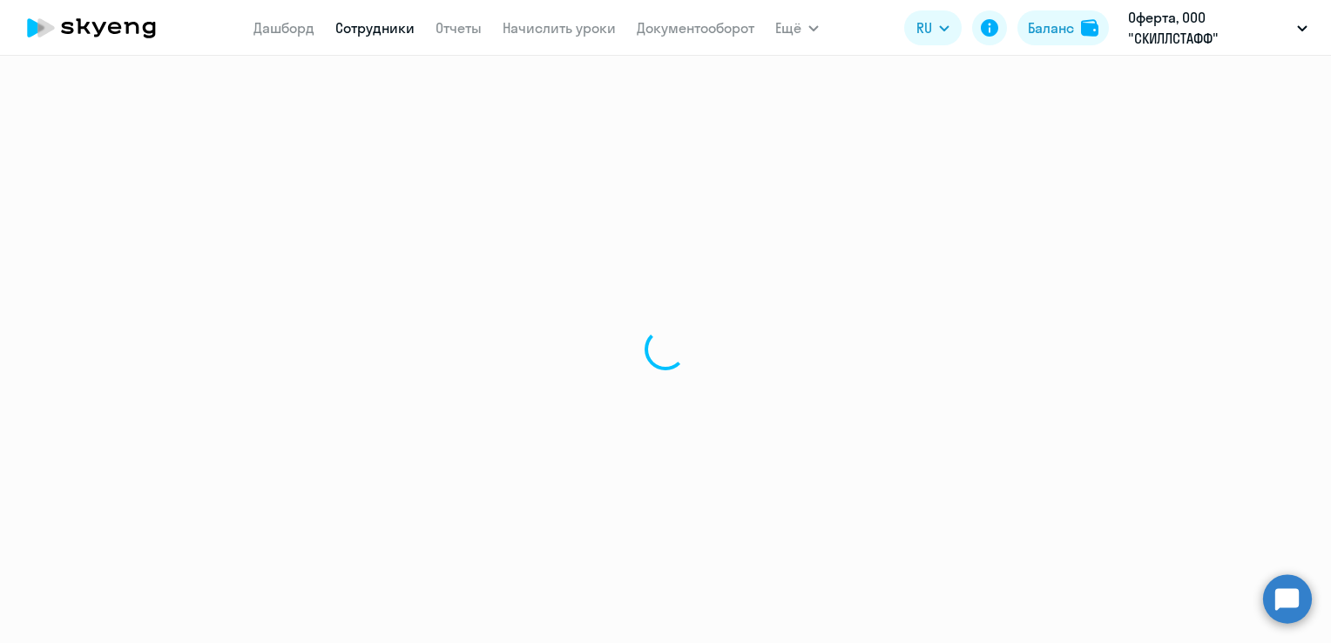
select select "english"
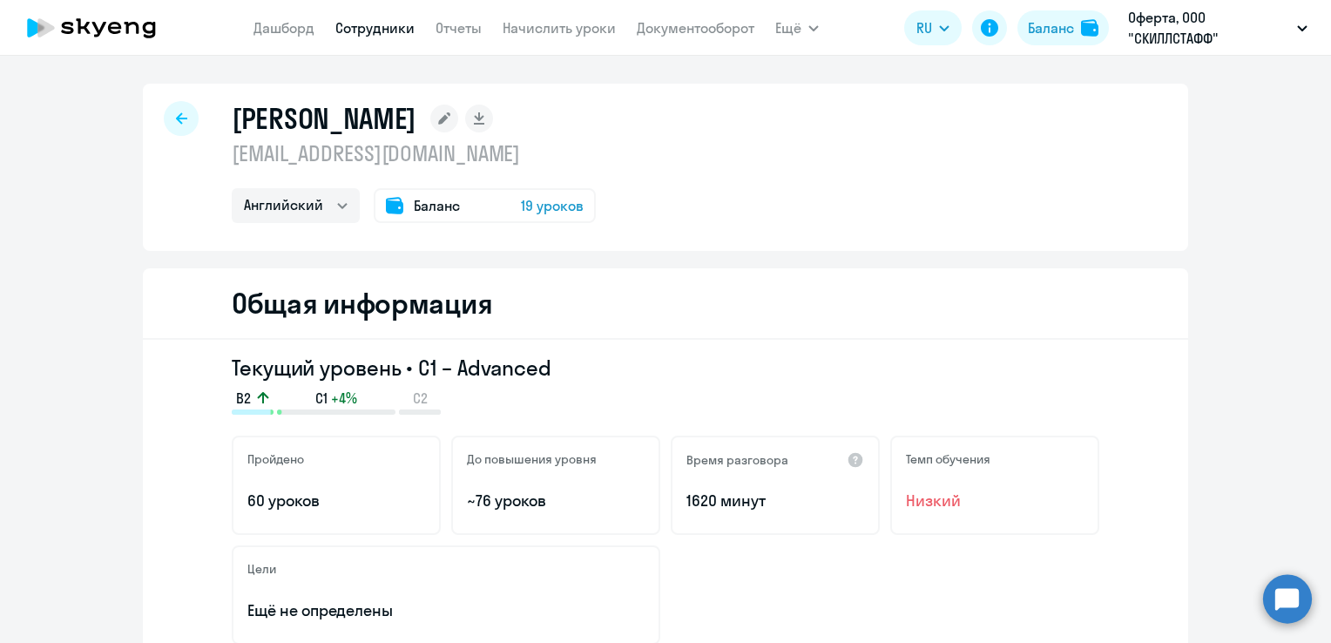
click at [545, 204] on span "19 уроков" at bounding box center [552, 205] width 63 height 21
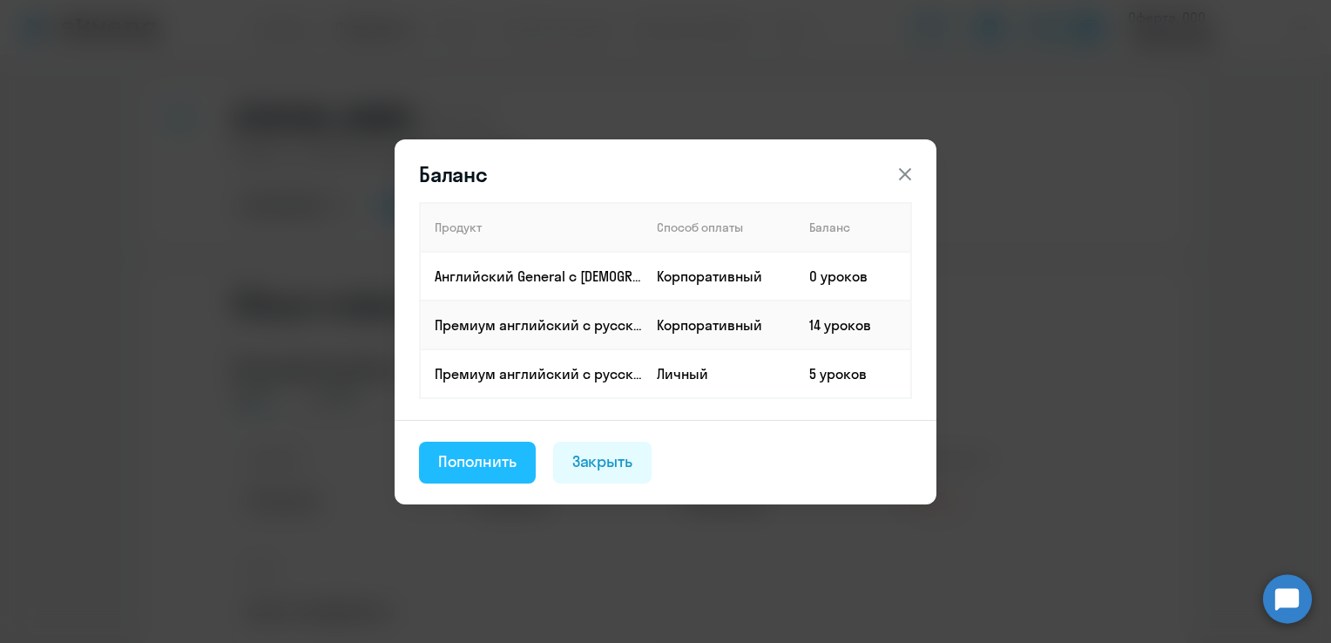
click at [469, 465] on div "Пополнить" at bounding box center [477, 461] width 78 height 23
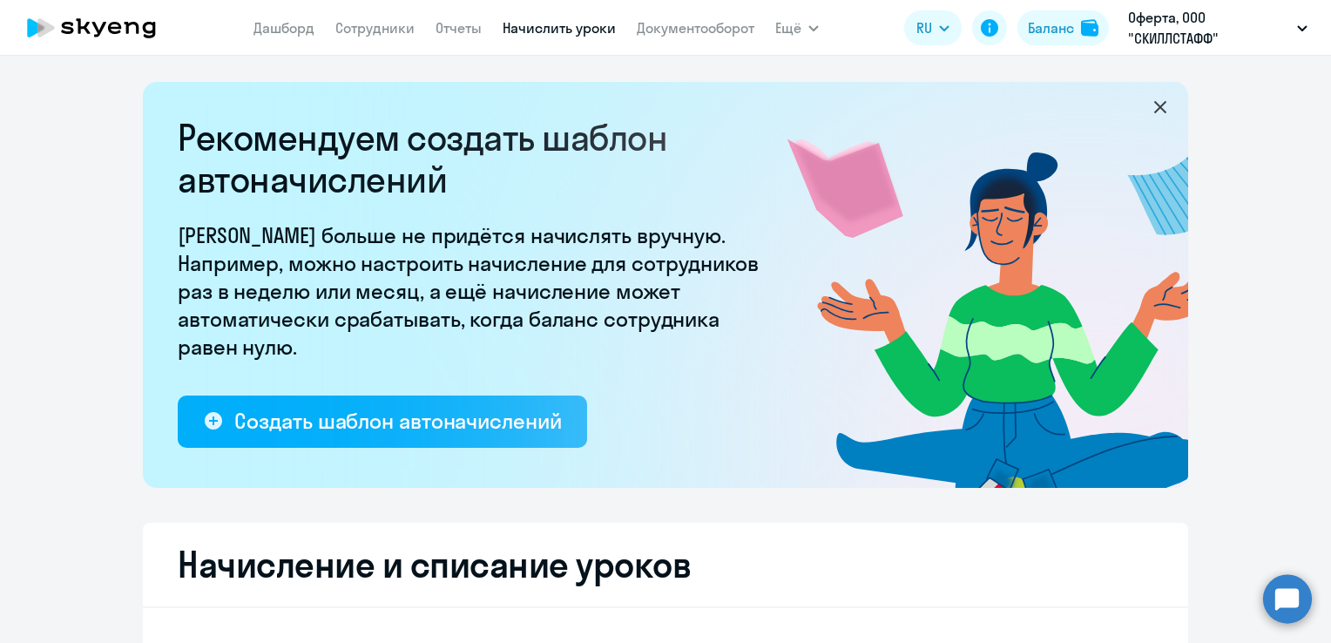
select select "10"
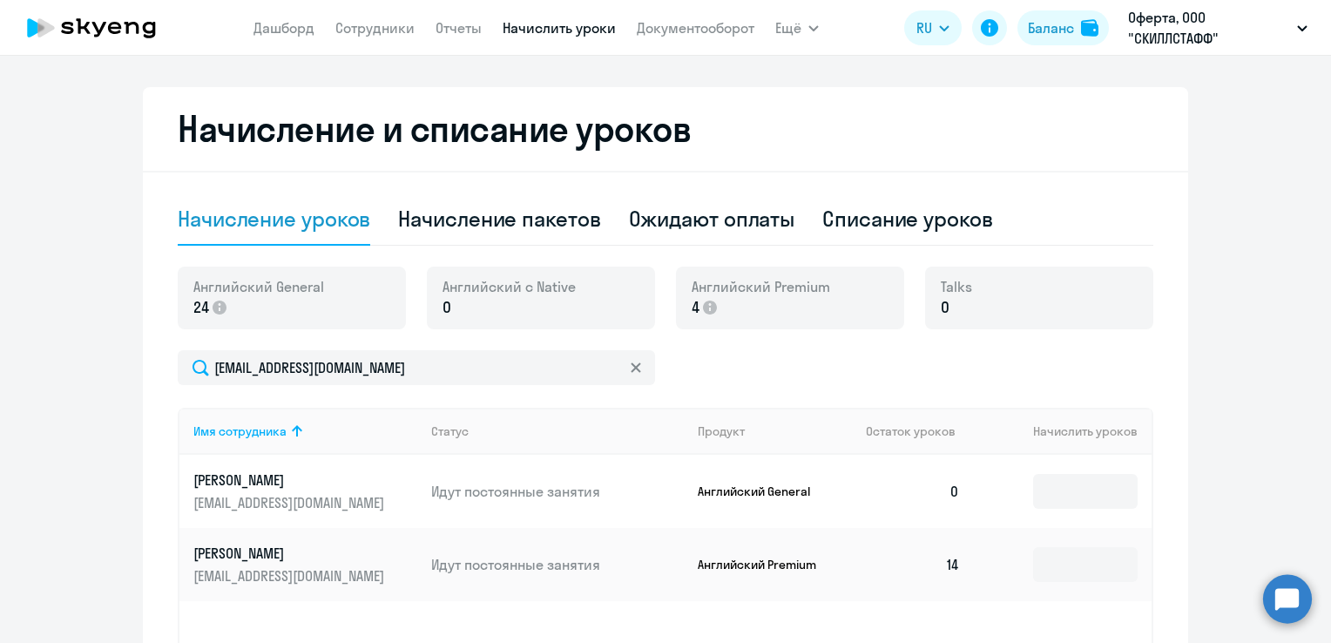
scroll to position [523, 0]
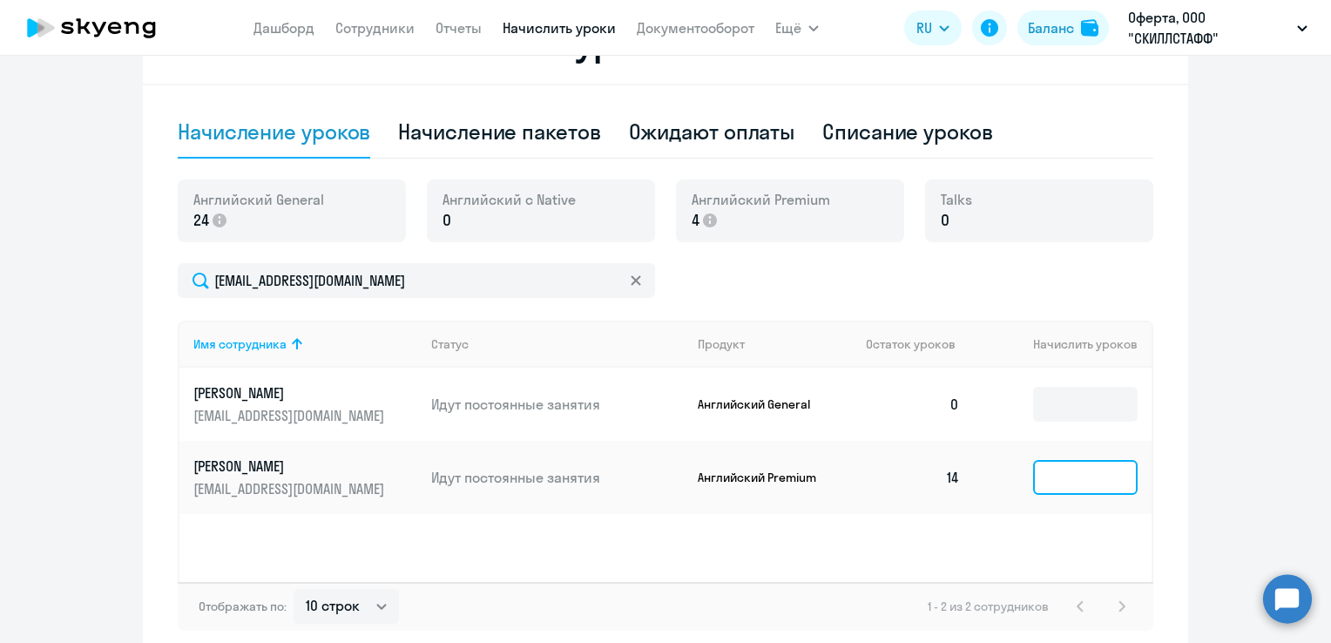
click at [1039, 480] on input at bounding box center [1085, 477] width 105 height 35
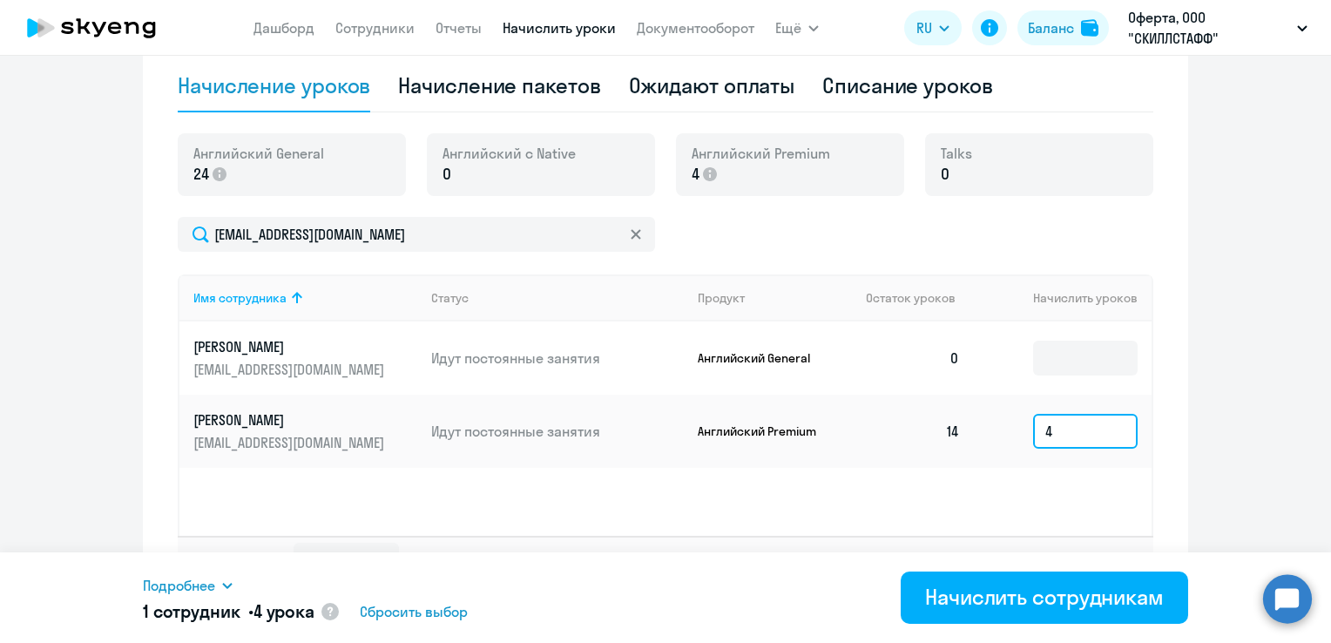
scroll to position [607, 0]
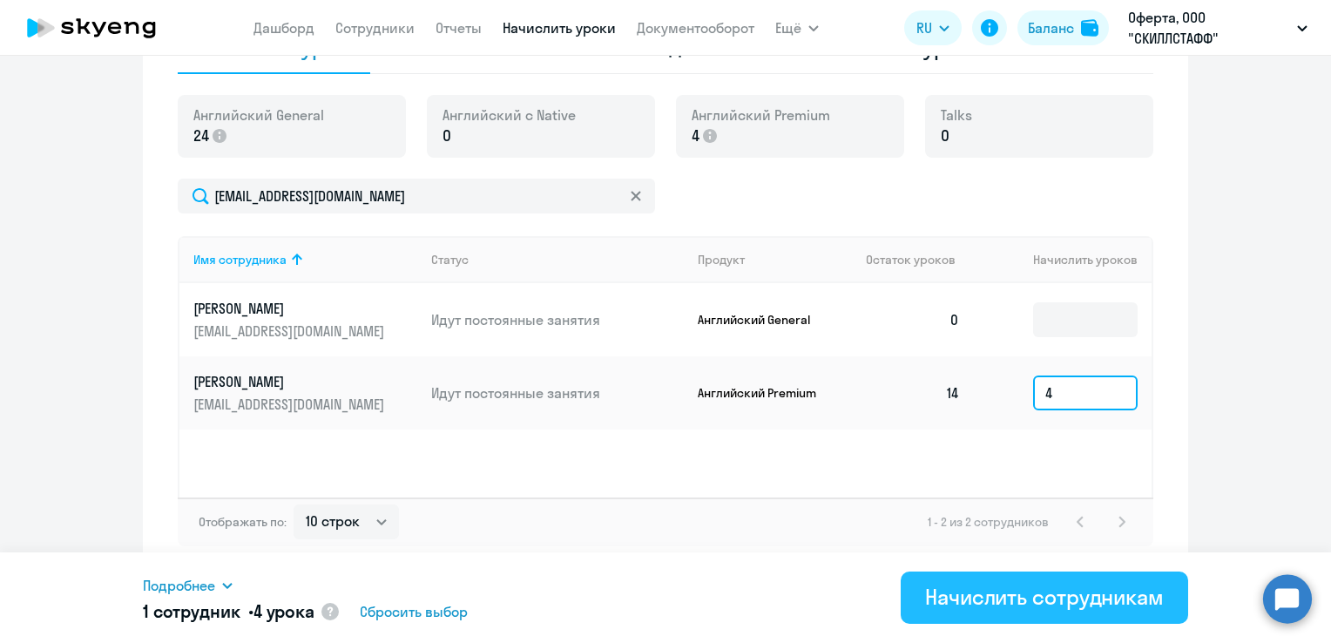
type input "4"
click at [975, 584] on div "Начислить сотрудникам" at bounding box center [1044, 597] width 239 height 28
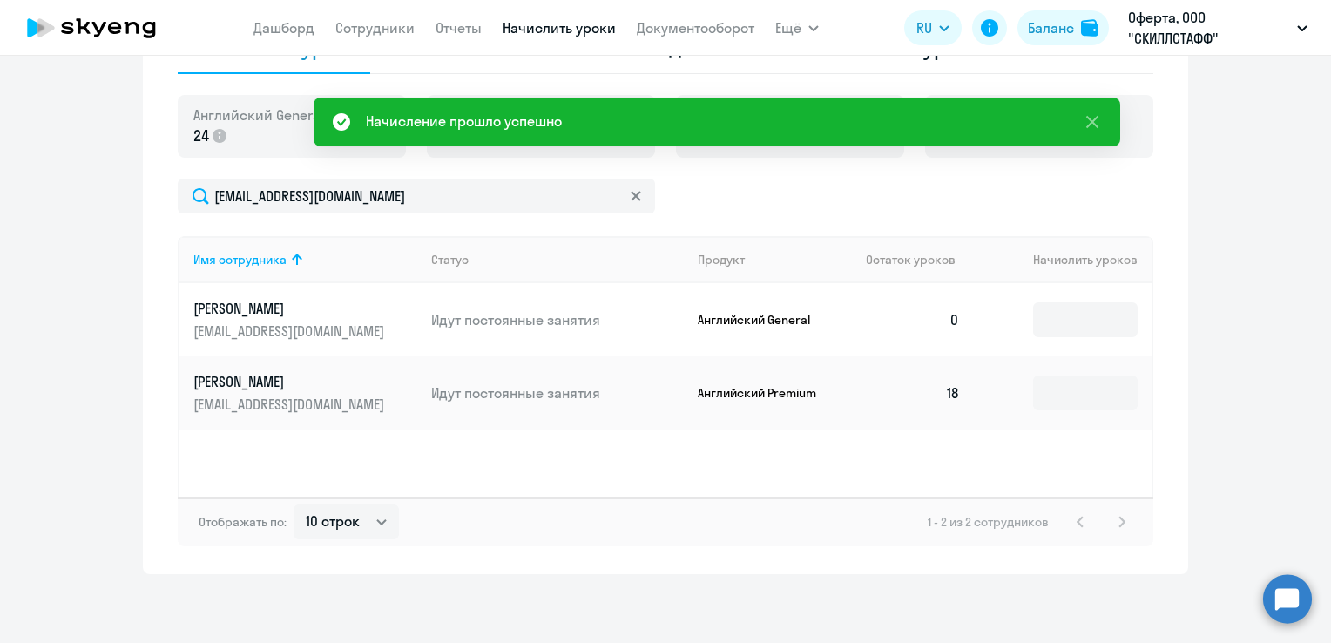
scroll to position [433, 0]
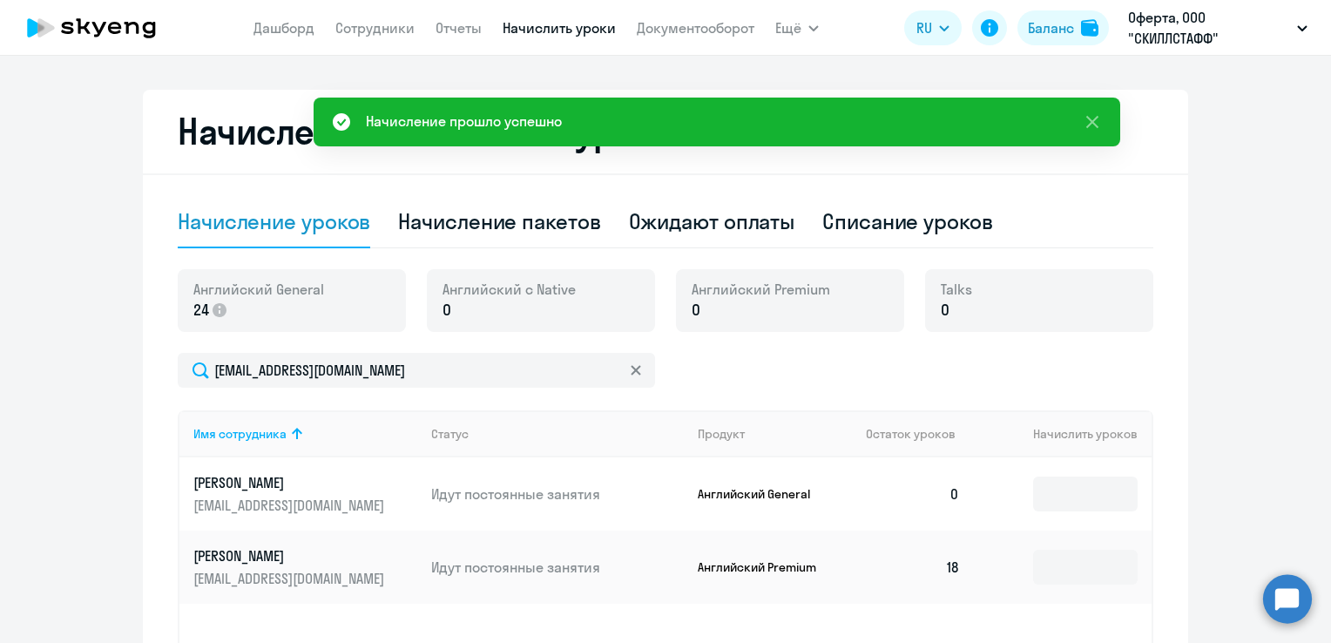
click at [585, 30] on link "Начислить уроки" at bounding box center [559, 27] width 113 height 17
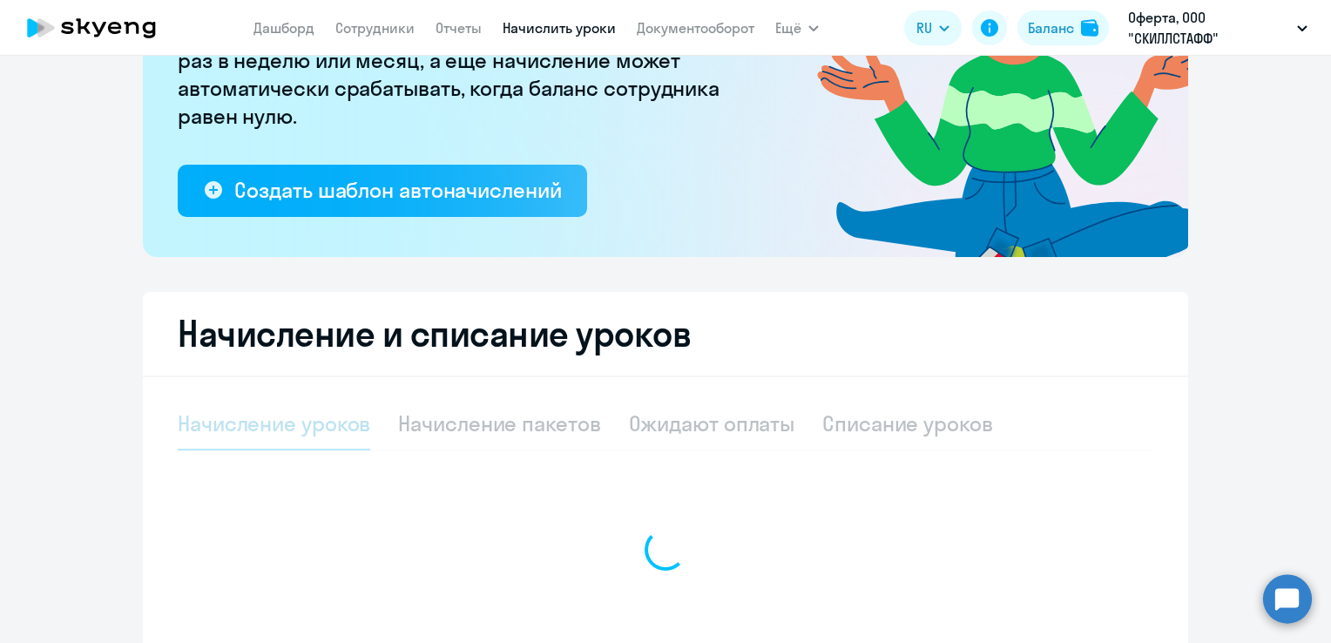
select select "10"
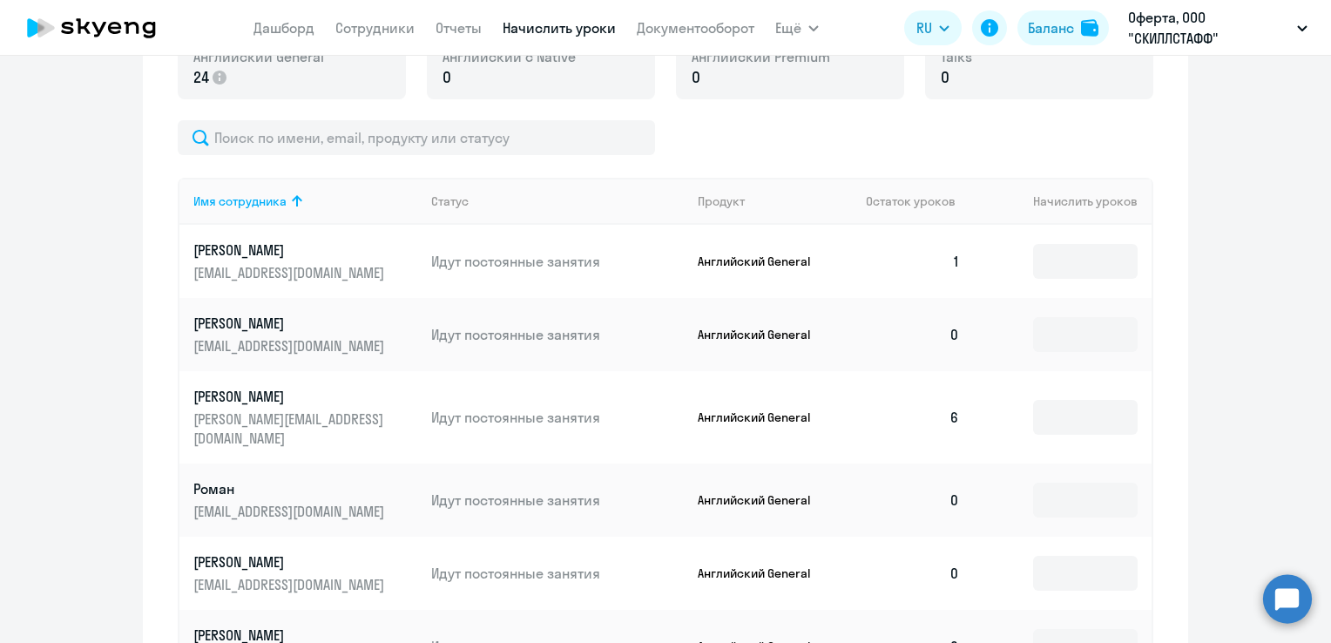
scroll to position [666, 0]
click at [300, 397] on p "[PERSON_NAME]" at bounding box center [290, 395] width 195 height 19
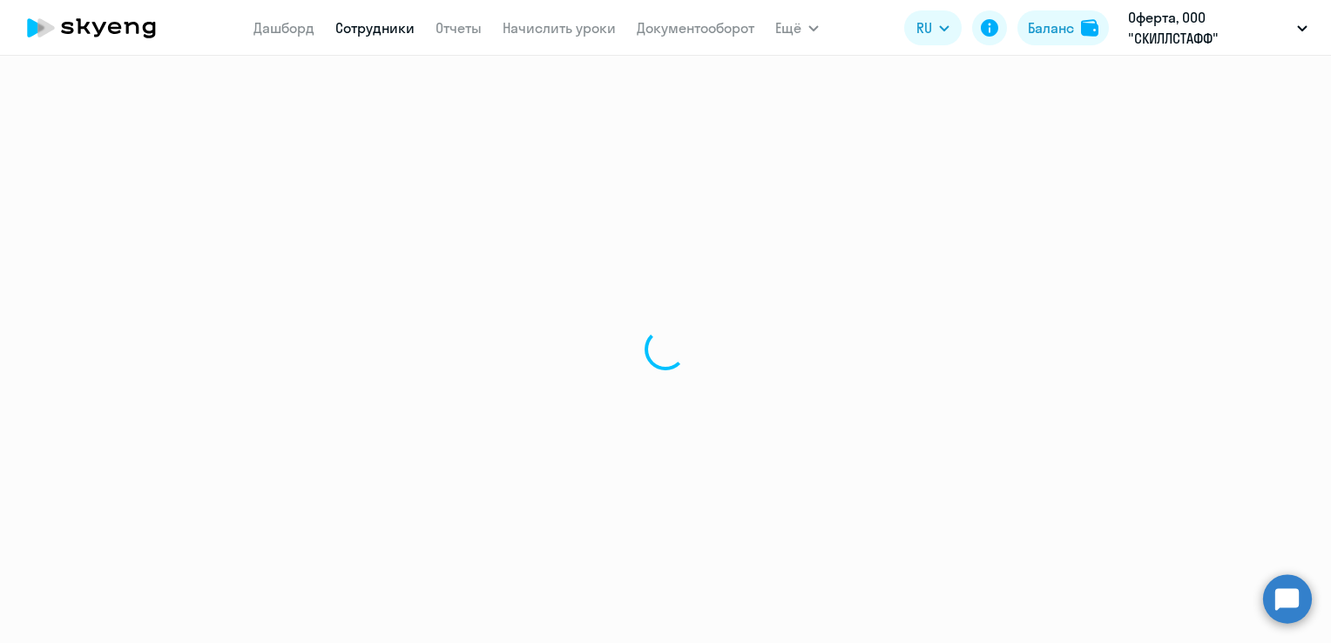
select select "english"
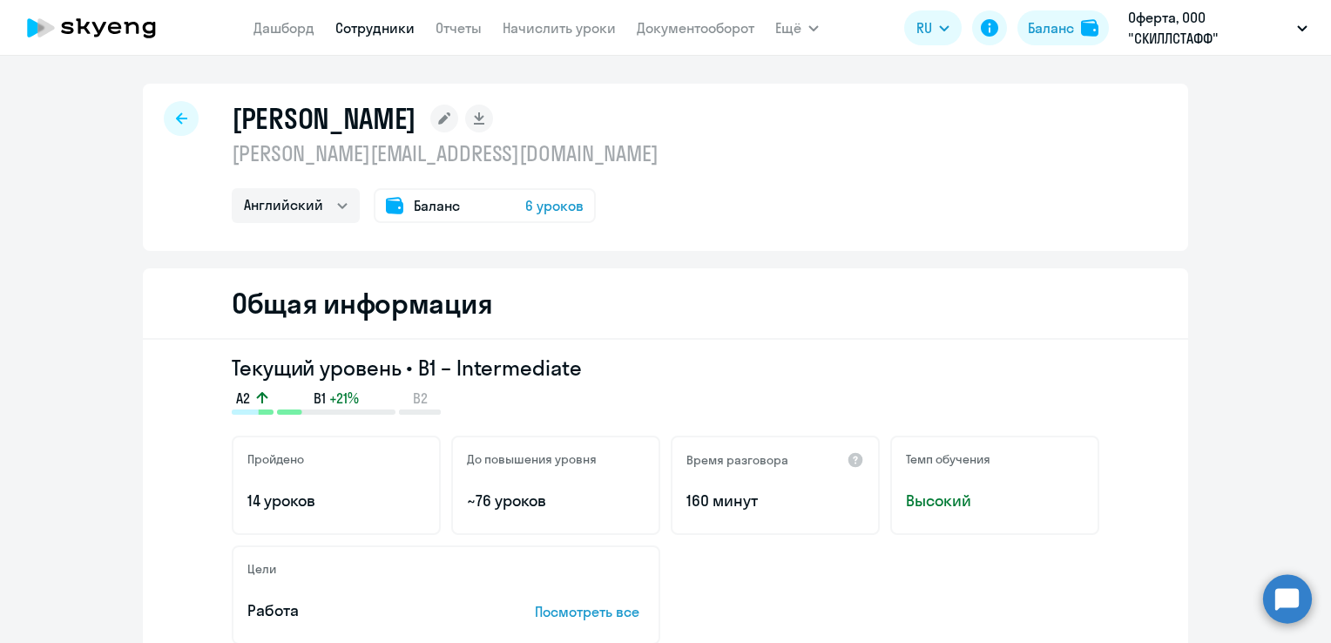
click at [534, 202] on span "6 уроков" at bounding box center [554, 205] width 58 height 21
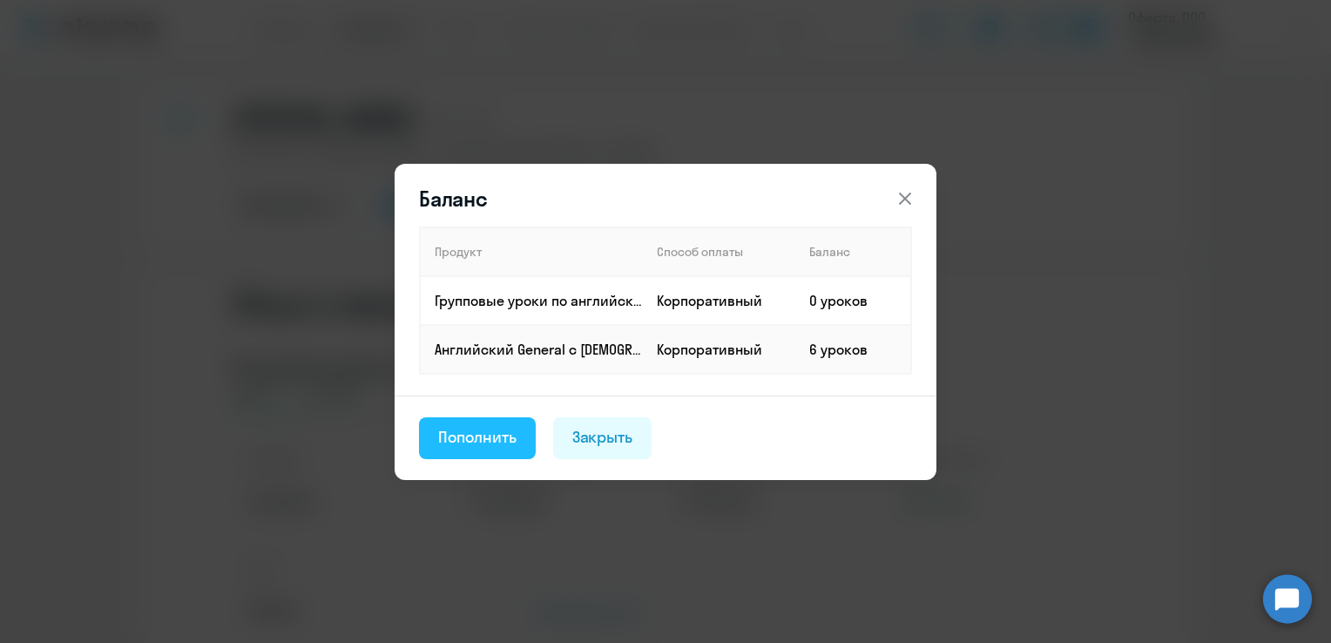
click at [486, 439] on div "Пополнить" at bounding box center [477, 437] width 78 height 23
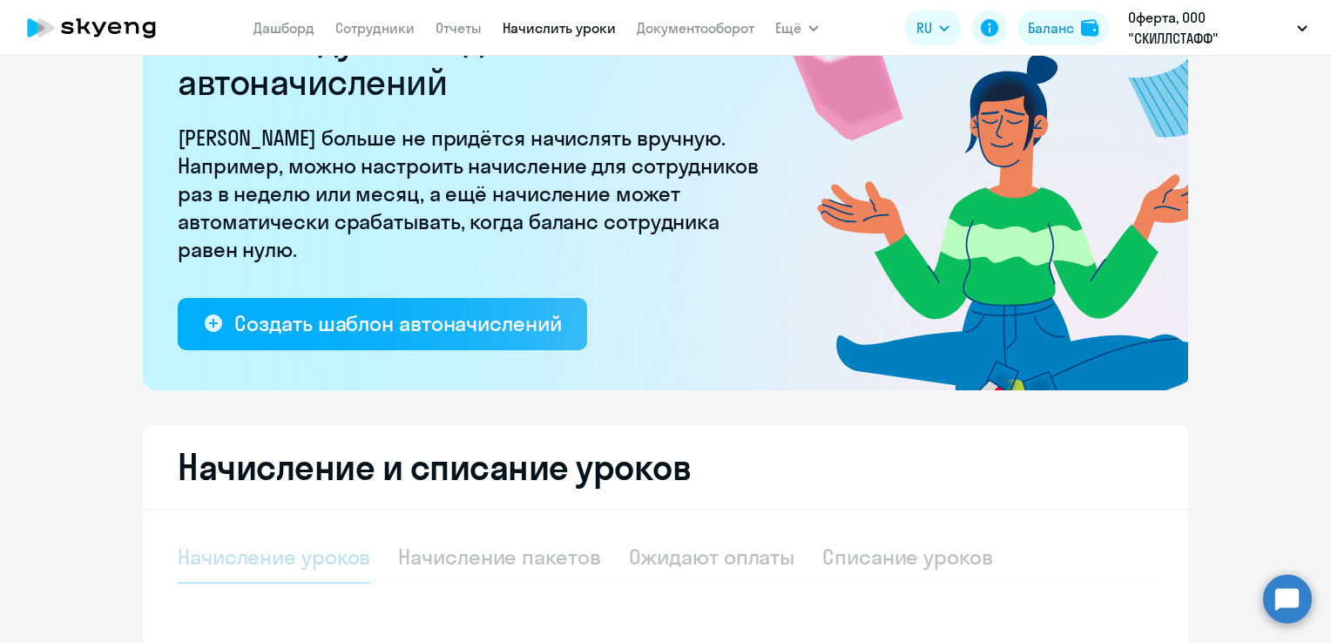
select select "10"
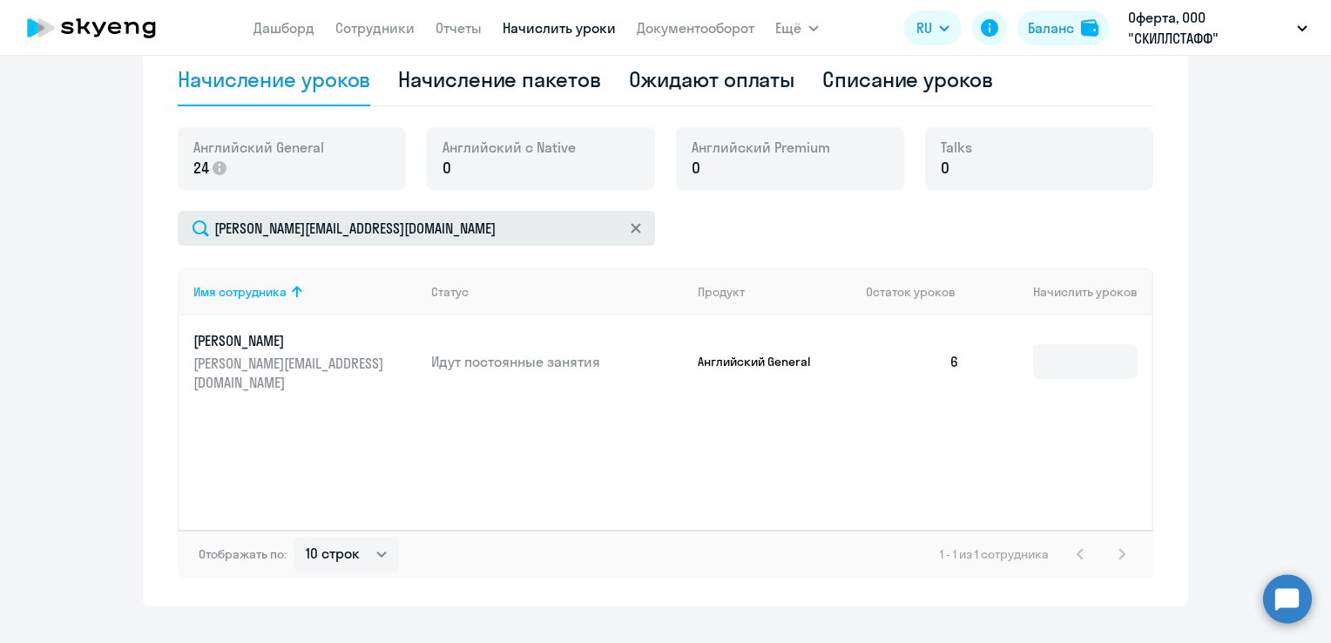
scroll to position [607, 0]
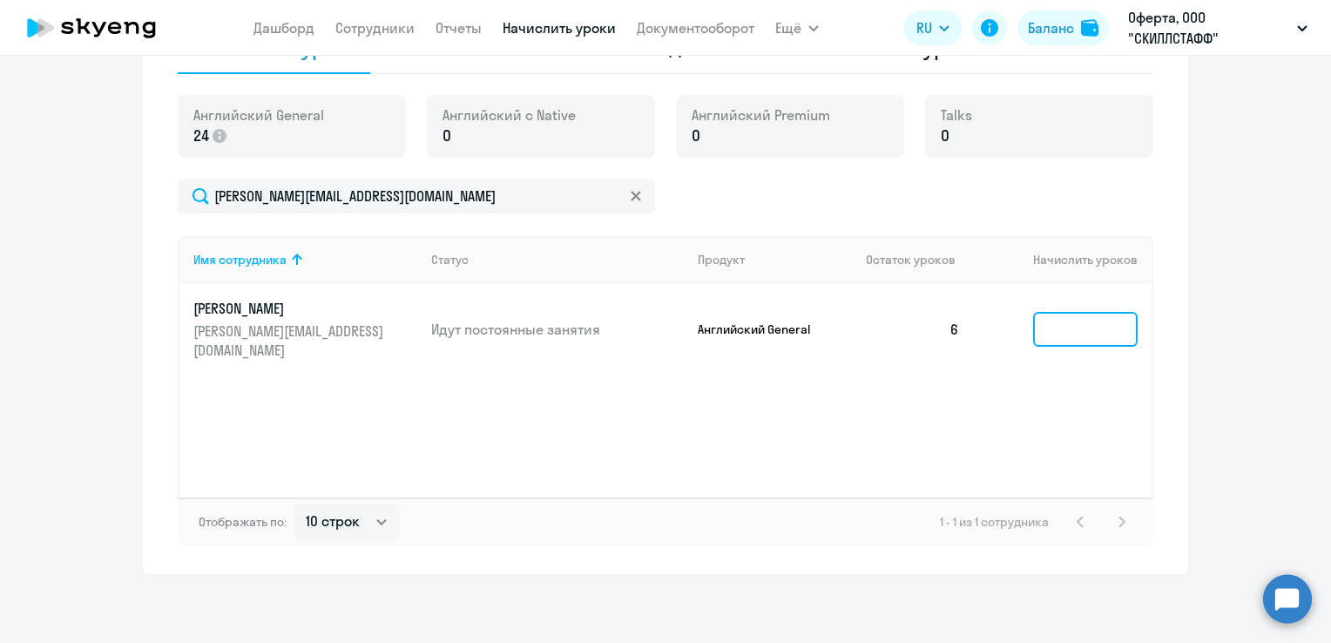
click at [1071, 320] on input at bounding box center [1085, 329] width 105 height 35
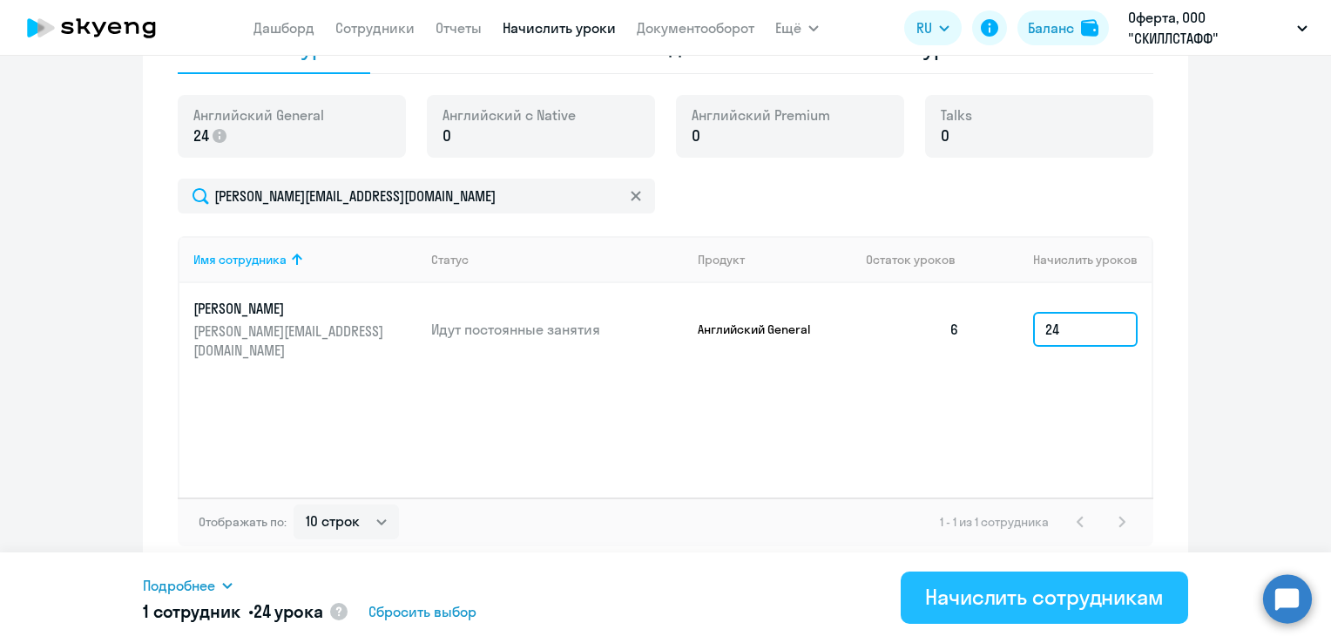
type input "24"
click at [1005, 591] on div "Начислить сотрудникам" at bounding box center [1044, 597] width 239 height 28
